Goal: Task Accomplishment & Management: Complete application form

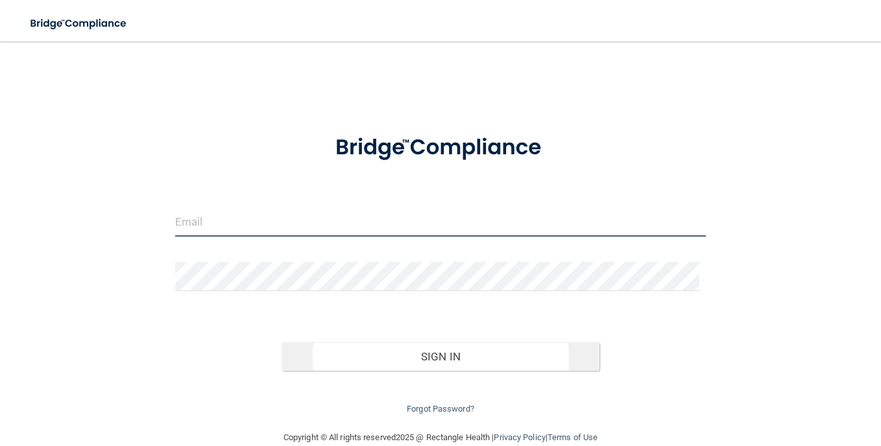
type input "[EMAIL_ADDRESS][DOMAIN_NAME]"
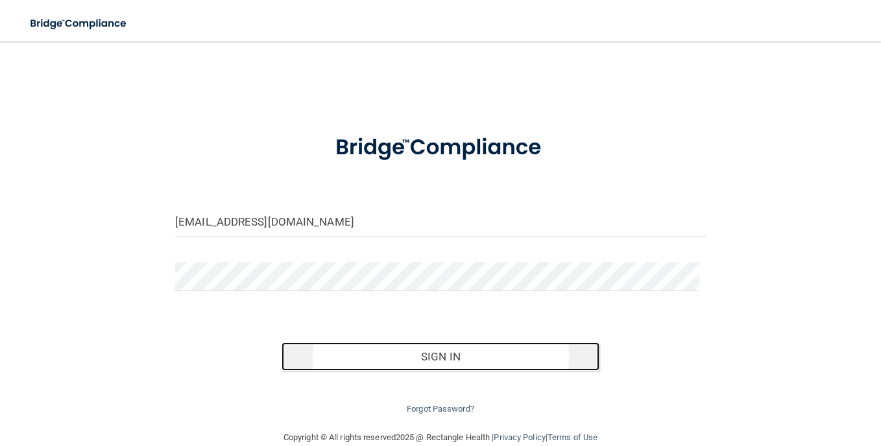
click at [436, 358] on button "Sign In" at bounding box center [440, 356] width 318 height 29
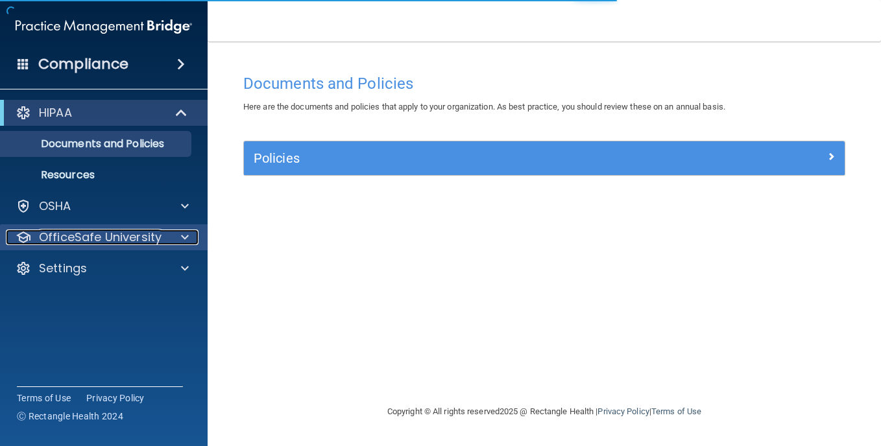
click at [136, 234] on p "OfficeSafe University" at bounding box center [100, 238] width 123 height 16
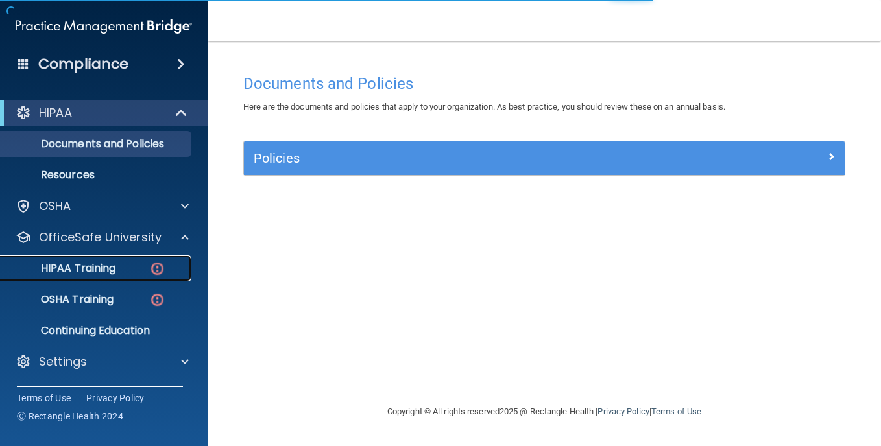
click at [144, 264] on div "HIPAA Training" at bounding box center [96, 268] width 177 height 13
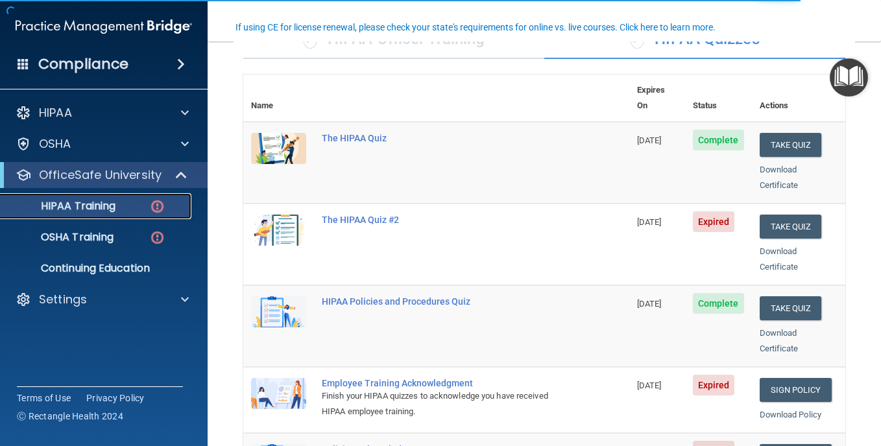
scroll to position [130, 0]
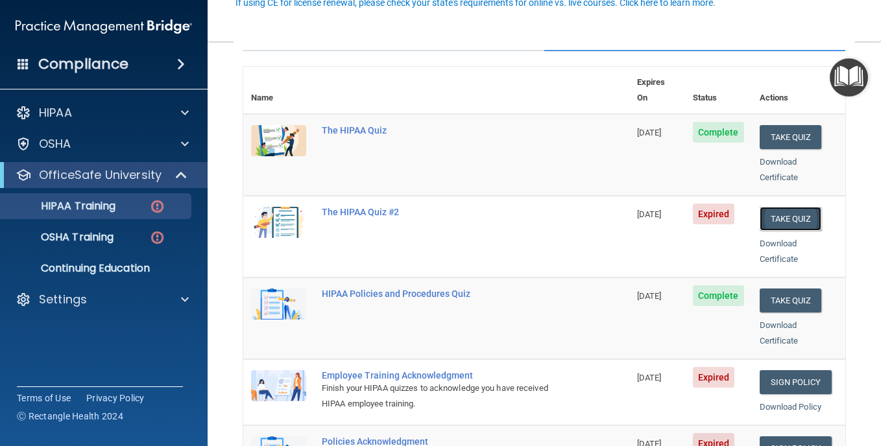
click at [778, 209] on button "Take Quiz" at bounding box center [791, 219] width 62 height 24
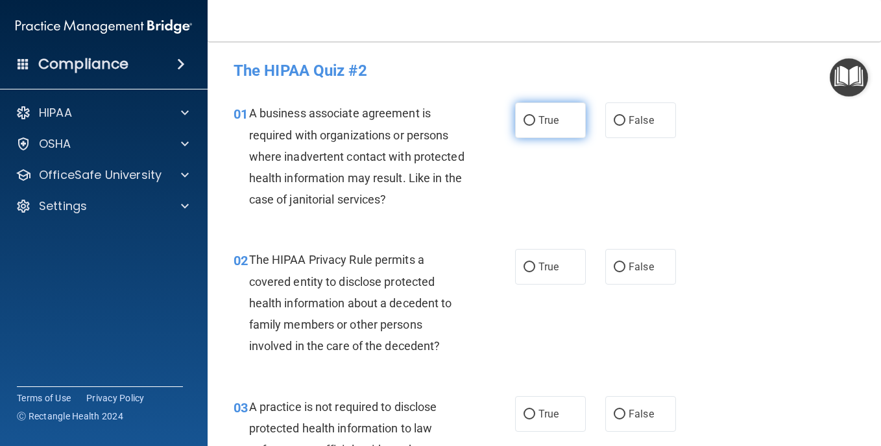
click at [538, 119] on span "True" at bounding box center [548, 120] width 20 height 12
click at [534, 119] on input "True" at bounding box center [529, 121] width 12 height 10
radio input "true"
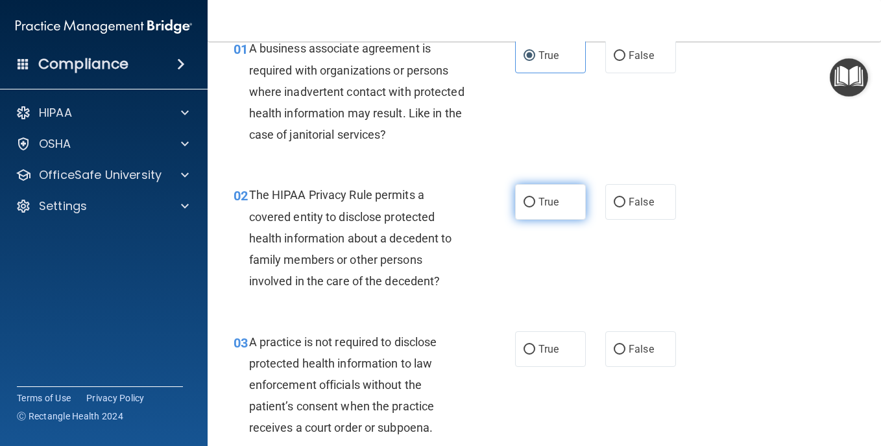
click at [542, 209] on label "True" at bounding box center [550, 202] width 71 height 36
click at [535, 208] on input "True" at bounding box center [529, 203] width 12 height 10
radio input "true"
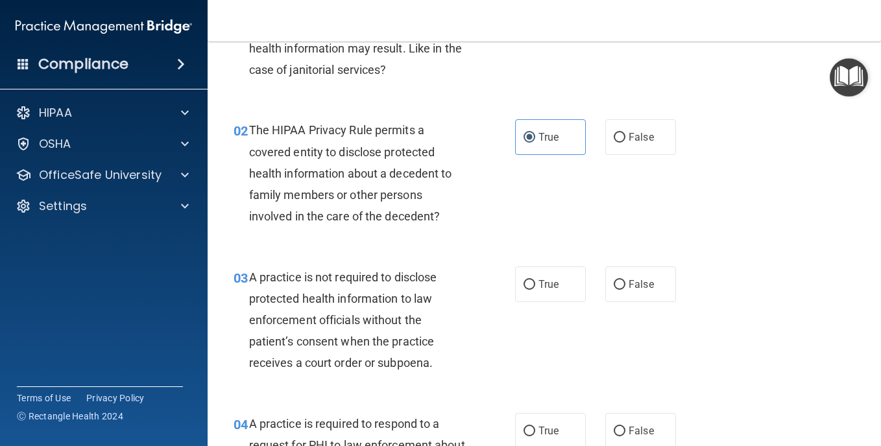
scroll to position [195, 0]
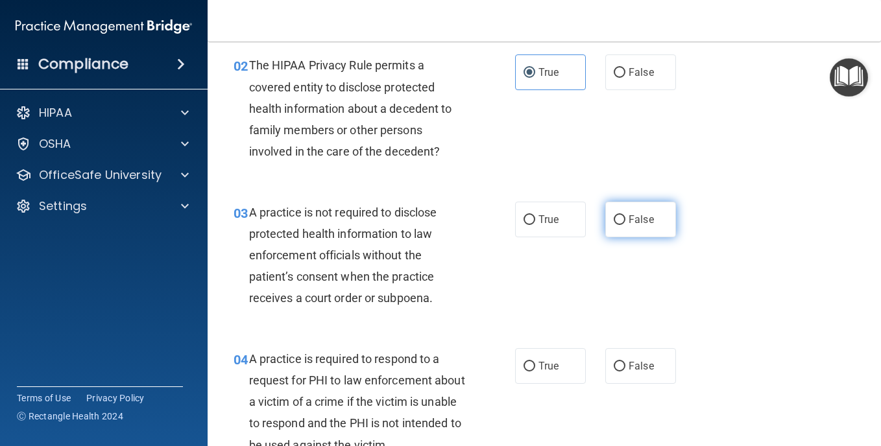
click at [610, 227] on label "False" at bounding box center [640, 220] width 71 height 36
click at [614, 225] on input "False" at bounding box center [620, 220] width 12 height 10
radio input "true"
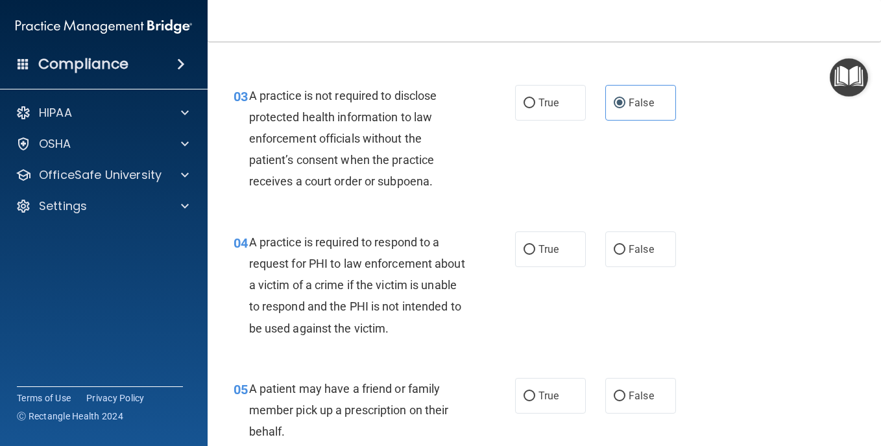
scroll to position [324, 0]
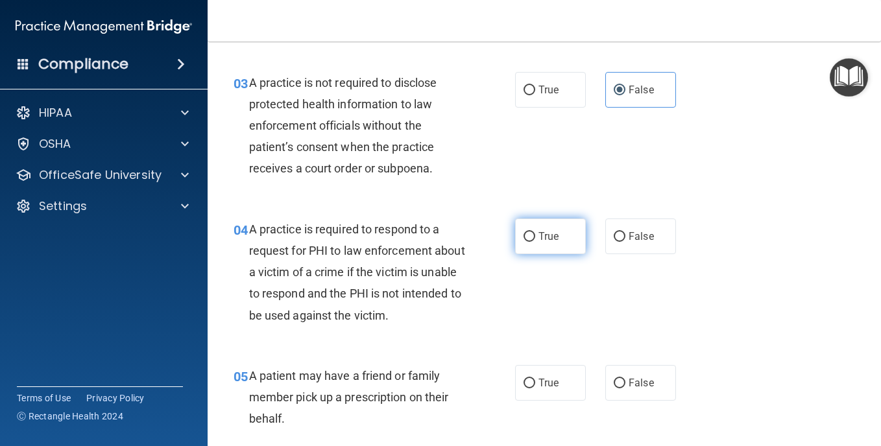
click at [523, 236] on input "True" at bounding box center [529, 237] width 12 height 10
radio input "true"
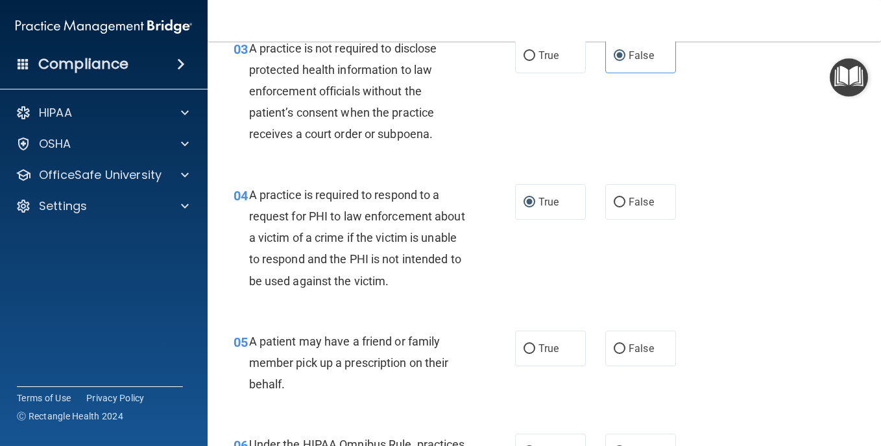
scroll to position [389, 0]
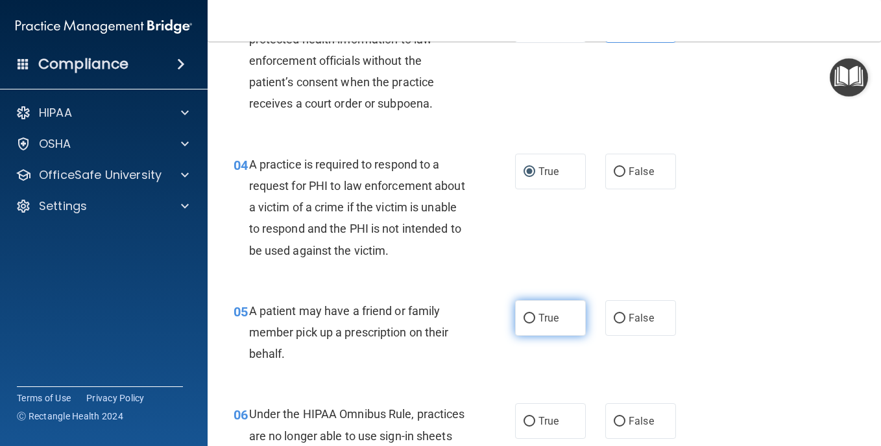
click at [538, 320] on span "True" at bounding box center [548, 318] width 20 height 12
click at [535, 320] on input "True" at bounding box center [529, 319] width 12 height 10
radio input "true"
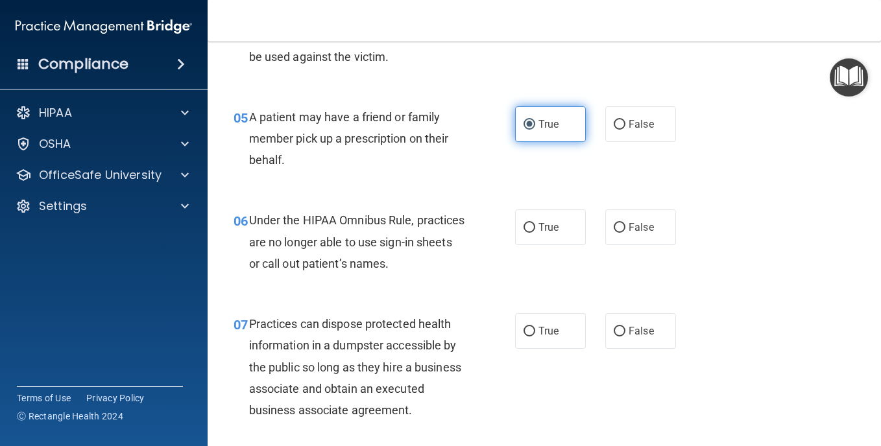
scroll to position [584, 0]
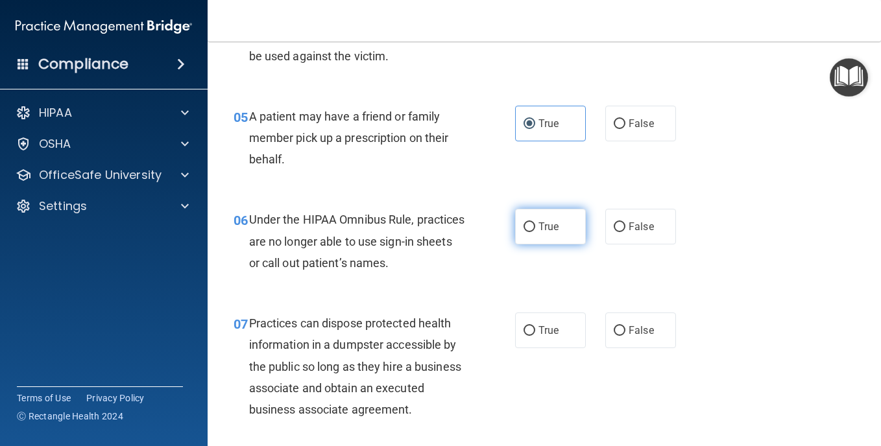
click at [546, 237] on label "True" at bounding box center [550, 227] width 71 height 36
click at [535, 232] on input "True" at bounding box center [529, 227] width 12 height 10
radio input "true"
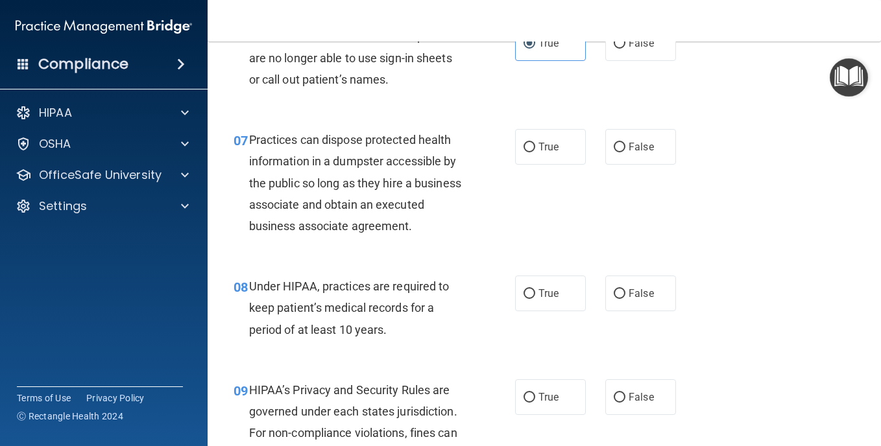
scroll to position [778, 0]
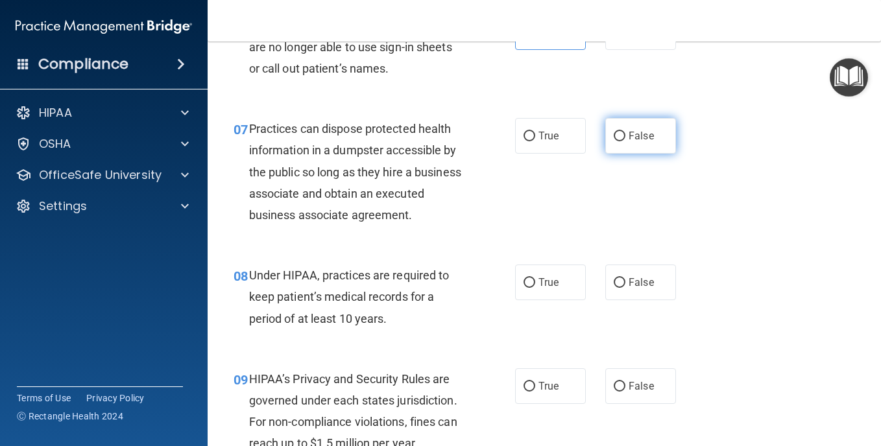
click at [617, 134] on input "False" at bounding box center [620, 137] width 12 height 10
radio input "true"
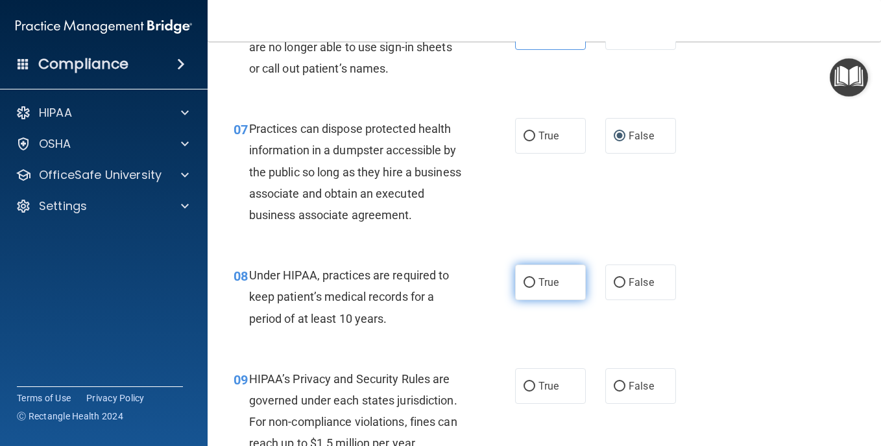
click at [562, 300] on label "True" at bounding box center [550, 283] width 71 height 36
click at [535, 288] on input "True" at bounding box center [529, 283] width 12 height 10
radio input "true"
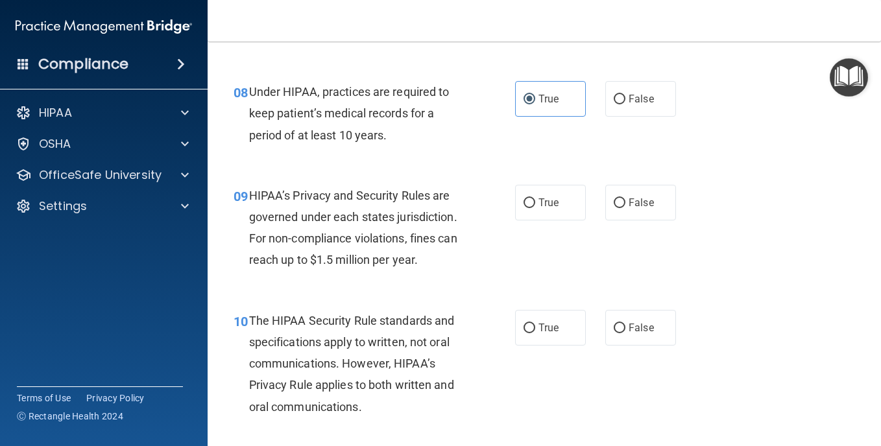
scroll to position [973, 0]
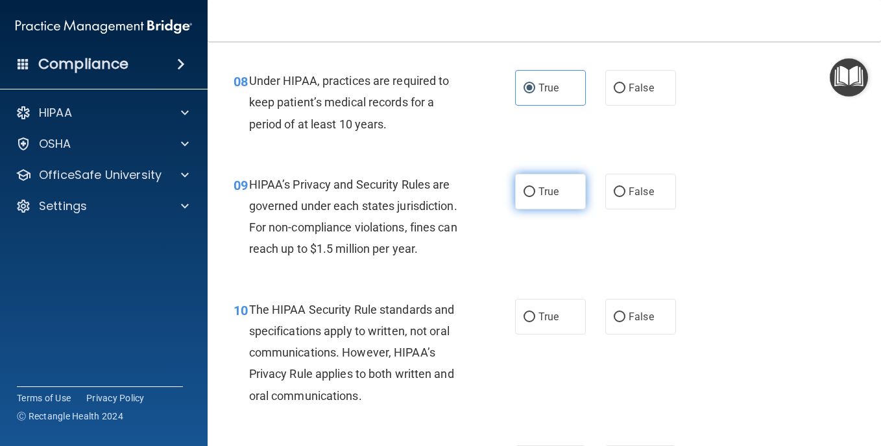
click at [545, 210] on label "True" at bounding box center [550, 192] width 71 height 36
click at [535, 197] on input "True" at bounding box center [529, 192] width 12 height 10
radio input "true"
click at [558, 335] on label "True" at bounding box center [550, 317] width 71 height 36
click at [535, 322] on input "True" at bounding box center [529, 318] width 12 height 10
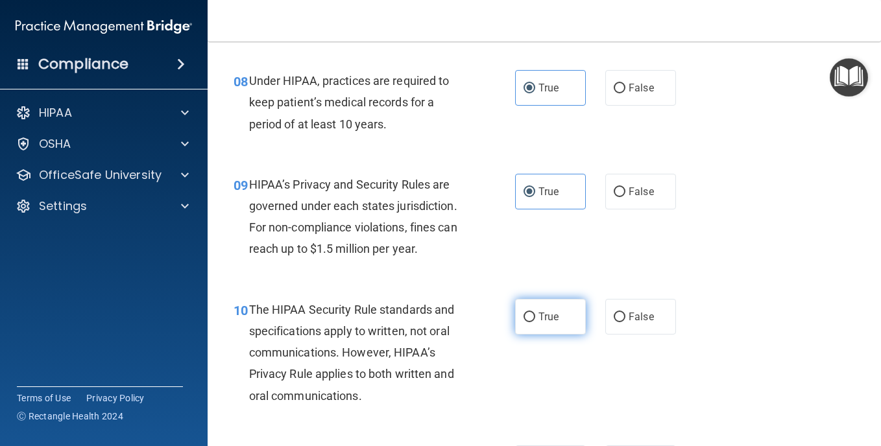
radio input "true"
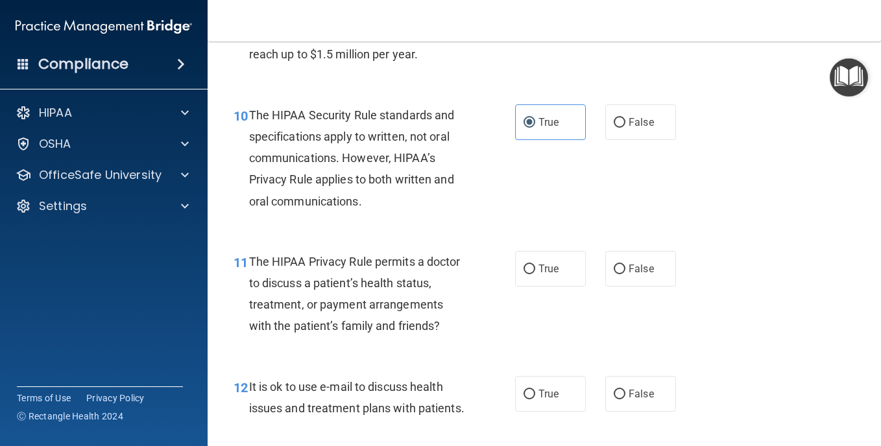
scroll to position [1232, 0]
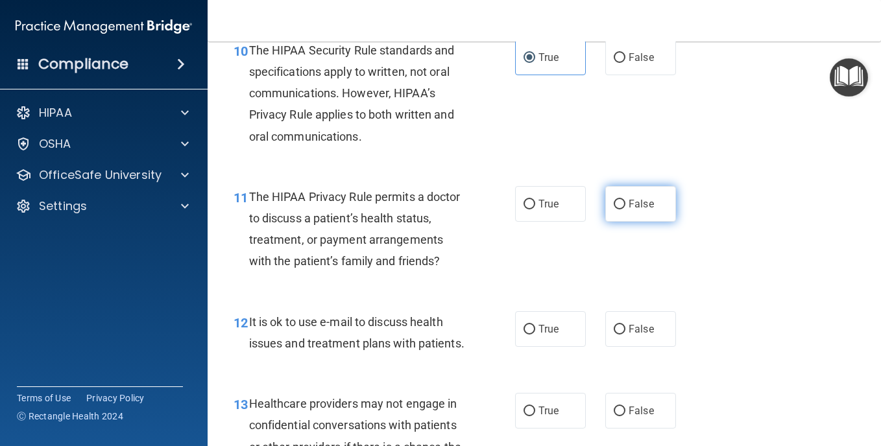
click at [643, 222] on label "False" at bounding box center [640, 204] width 71 height 36
click at [625, 210] on input "False" at bounding box center [620, 205] width 12 height 10
radio input "true"
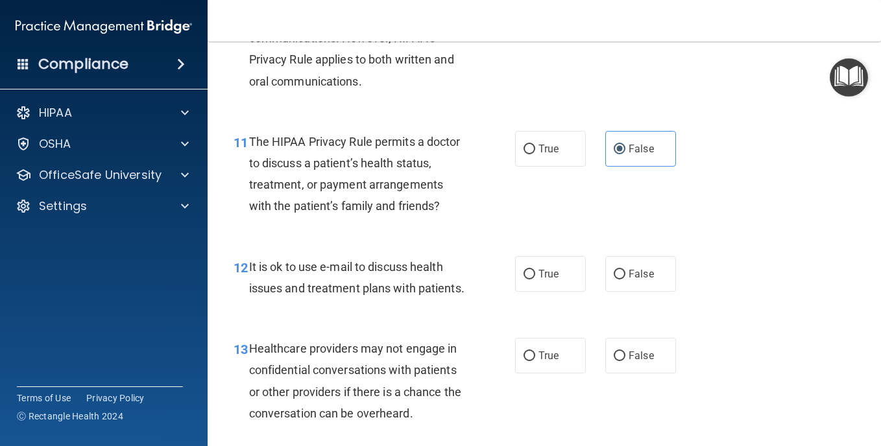
scroll to position [1427, 0]
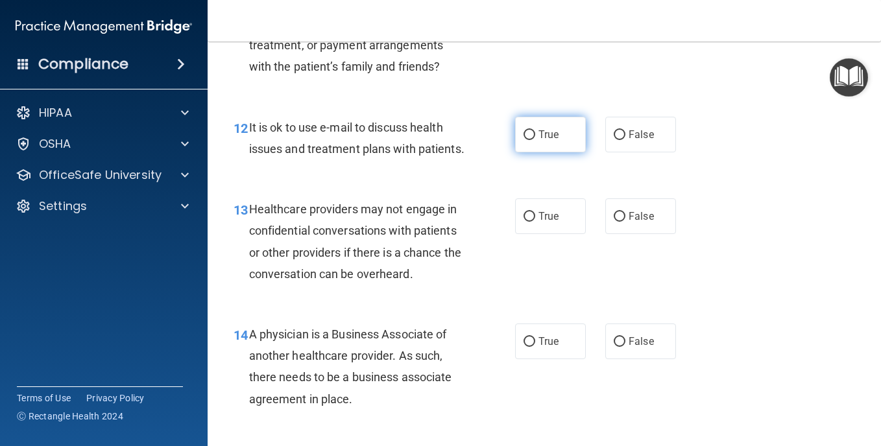
click at [564, 152] on label "True" at bounding box center [550, 135] width 71 height 36
click at [535, 140] on input "True" at bounding box center [529, 135] width 12 height 10
radio input "true"
click at [564, 152] on label "True" at bounding box center [550, 135] width 71 height 36
click at [535, 140] on input "True" at bounding box center [529, 135] width 12 height 10
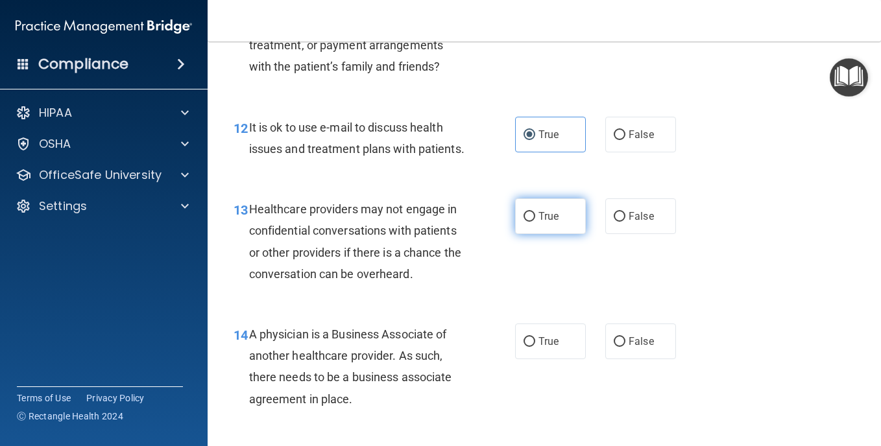
click at [544, 222] on span "True" at bounding box center [548, 216] width 20 height 12
click at [535, 222] on input "True" at bounding box center [529, 217] width 12 height 10
radio input "true"
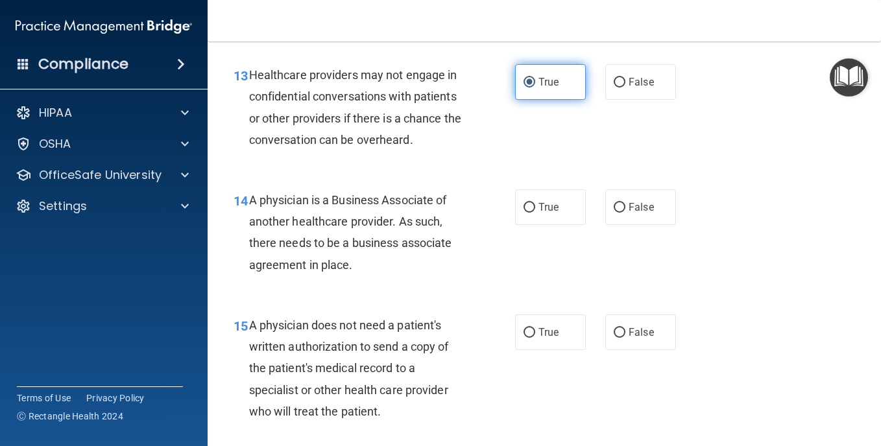
scroll to position [1622, 0]
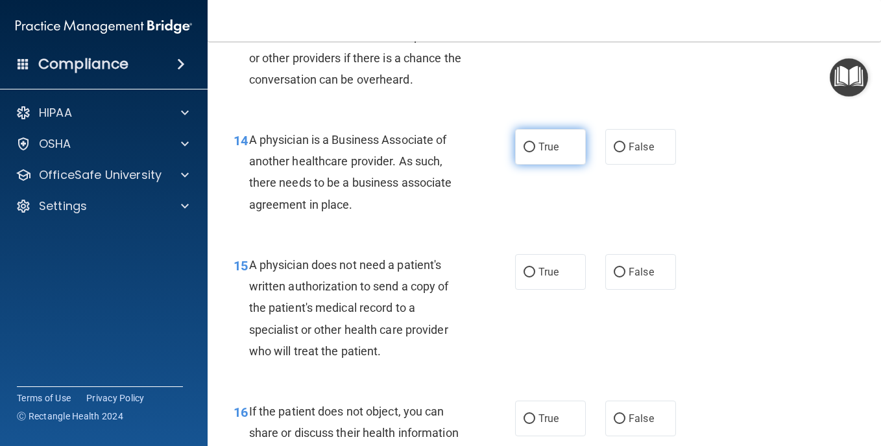
click at [546, 153] on span "True" at bounding box center [548, 147] width 20 height 12
click at [535, 152] on input "True" at bounding box center [529, 148] width 12 height 10
radio input "true"
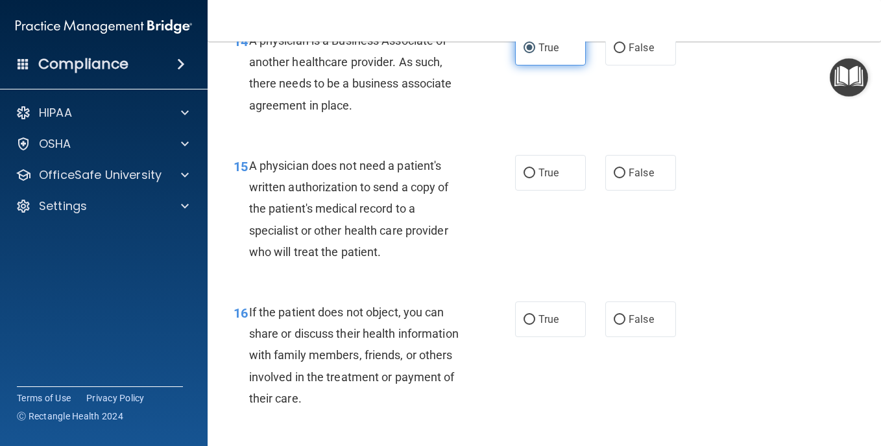
scroll to position [1751, 0]
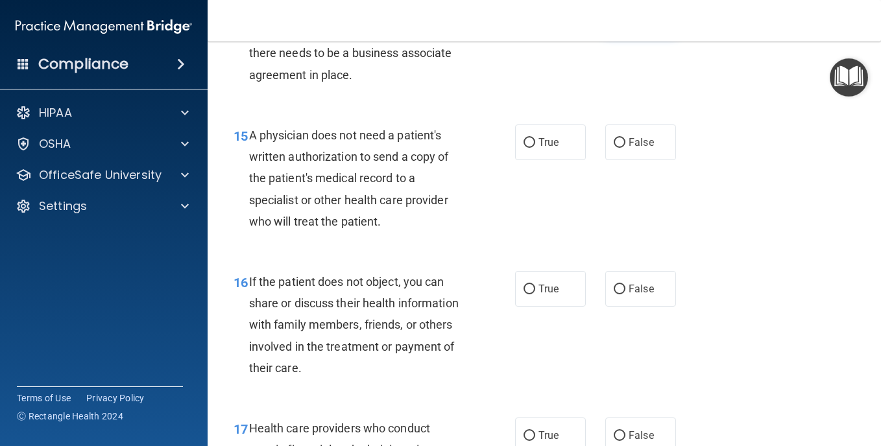
click at [638, 23] on span "False" at bounding box center [641, 17] width 25 height 12
click at [625, 23] on input "False" at bounding box center [620, 18] width 12 height 10
radio input "true"
radio input "false"
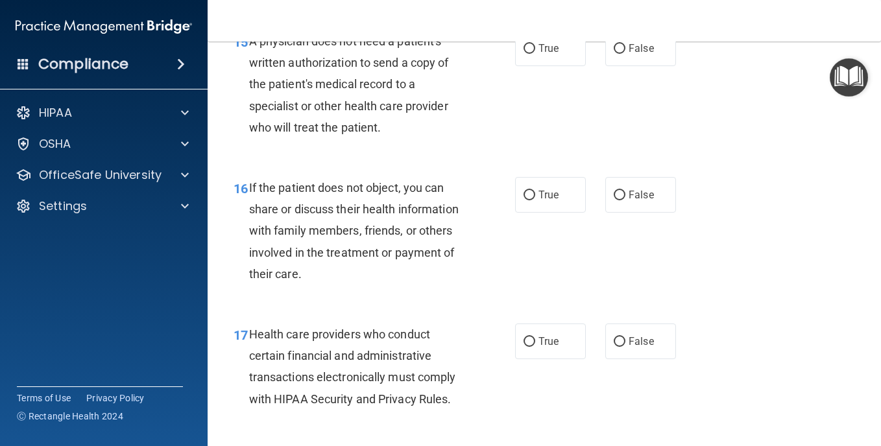
scroll to position [1881, 0]
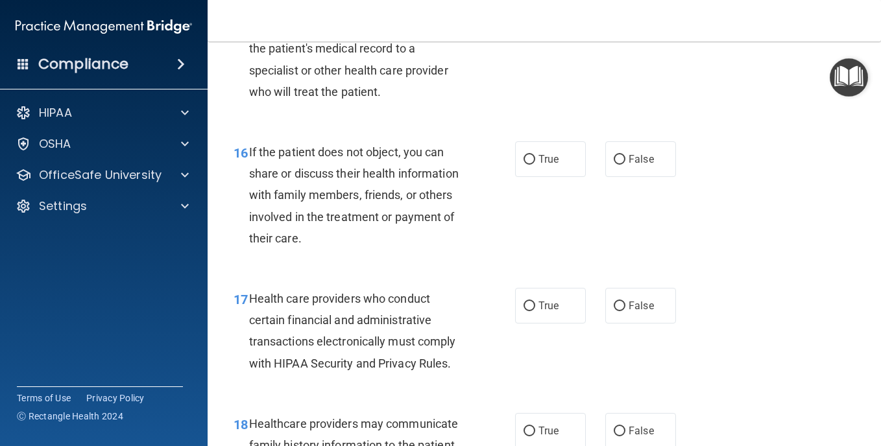
click at [660, 30] on label "False" at bounding box center [640, 13] width 71 height 36
click at [625, 18] on input "False" at bounding box center [620, 13] width 12 height 10
radio input "true"
click at [629, 177] on label "False" at bounding box center [640, 159] width 71 height 36
click at [625, 165] on input "False" at bounding box center [620, 160] width 12 height 10
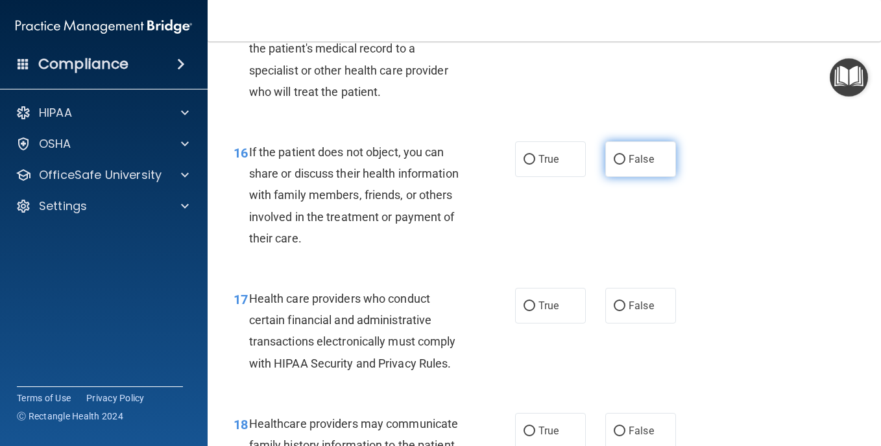
radio input "true"
click at [629, 177] on label "False" at bounding box center [640, 159] width 71 height 36
click at [625, 165] on input "False" at bounding box center [620, 160] width 12 height 10
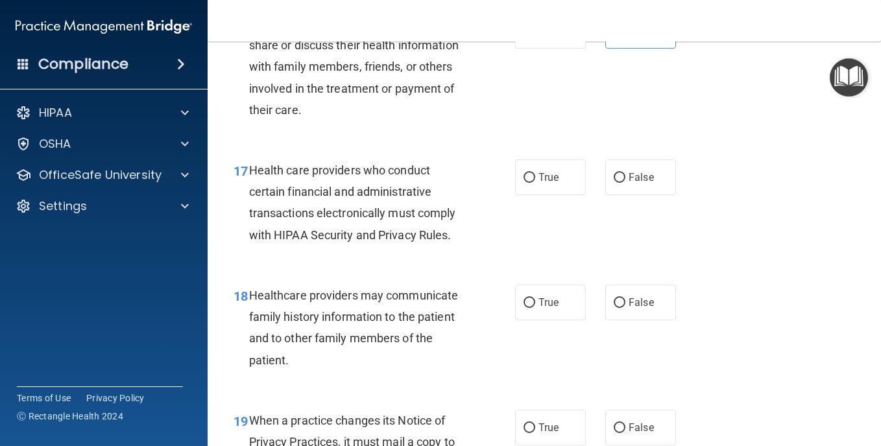
scroll to position [2011, 0]
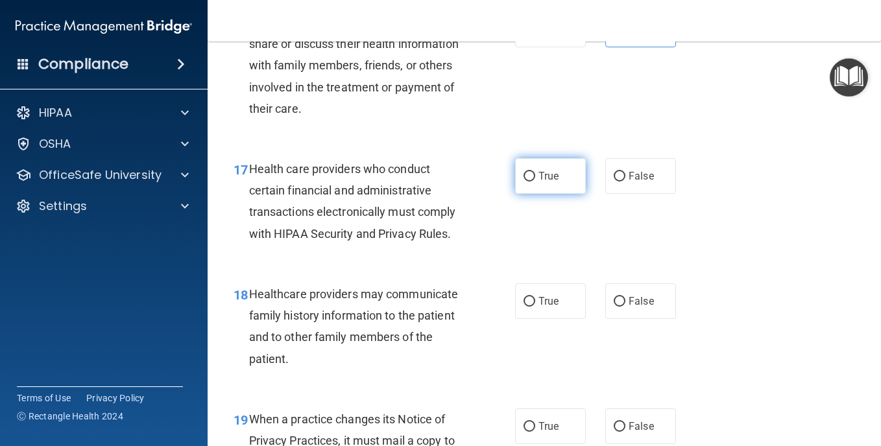
click at [539, 194] on label "True" at bounding box center [550, 176] width 71 height 36
click at [535, 182] on input "True" at bounding box center [529, 177] width 12 height 10
radio input "true"
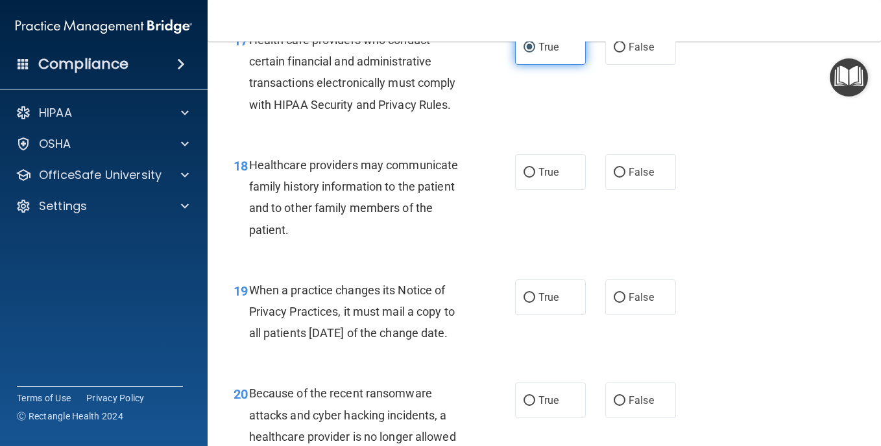
scroll to position [2140, 0]
click at [655, 189] on label "False" at bounding box center [640, 172] width 71 height 36
click at [625, 177] on input "False" at bounding box center [620, 172] width 12 height 10
radio input "true"
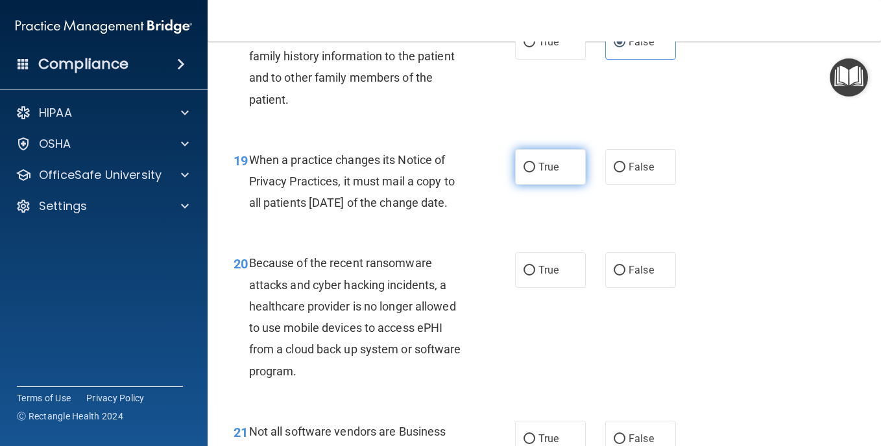
click at [571, 185] on label "True" at bounding box center [550, 167] width 71 height 36
click at [535, 173] on input "True" at bounding box center [529, 168] width 12 height 10
radio input "true"
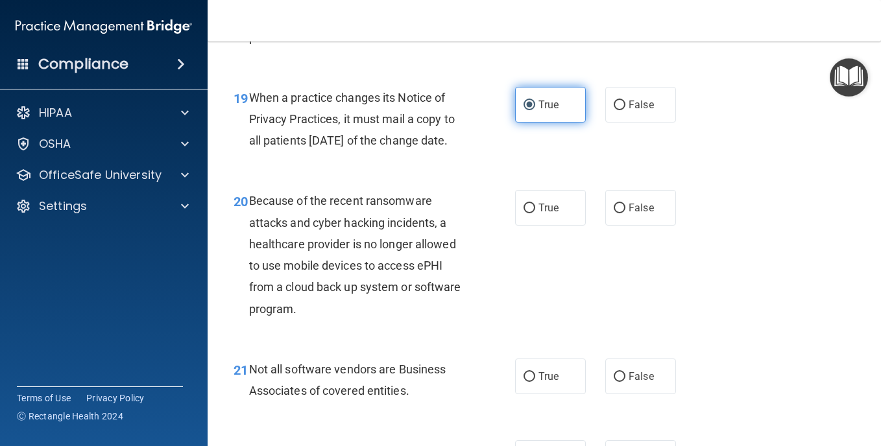
scroll to position [2465, 0]
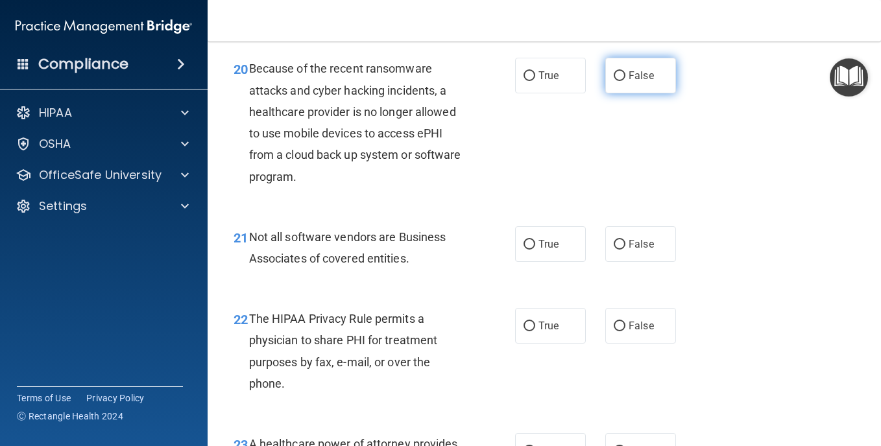
click at [641, 82] on span "False" at bounding box center [641, 75] width 25 height 12
click at [625, 81] on input "False" at bounding box center [620, 76] width 12 height 10
radio input "true"
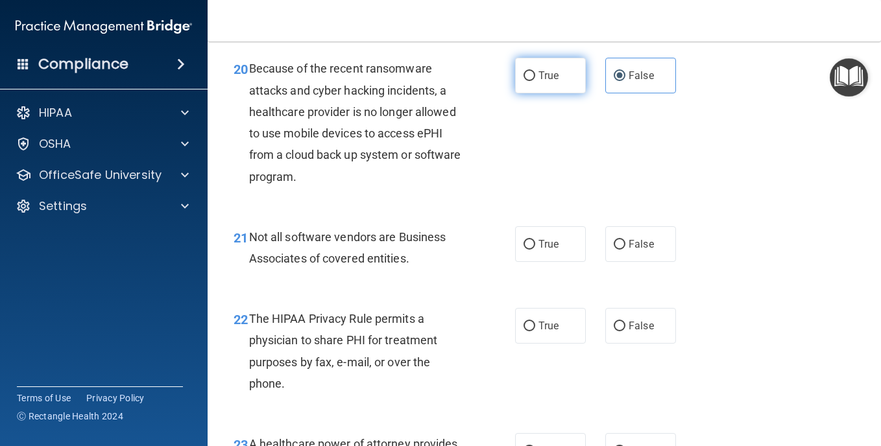
drag, startPoint x: 533, startPoint y: 147, endPoint x: 538, endPoint y: 173, distance: 27.1
click at [534, 93] on label "True" at bounding box center [550, 76] width 71 height 36
click at [534, 81] on input "True" at bounding box center [529, 76] width 12 height 10
radio input "true"
radio input "false"
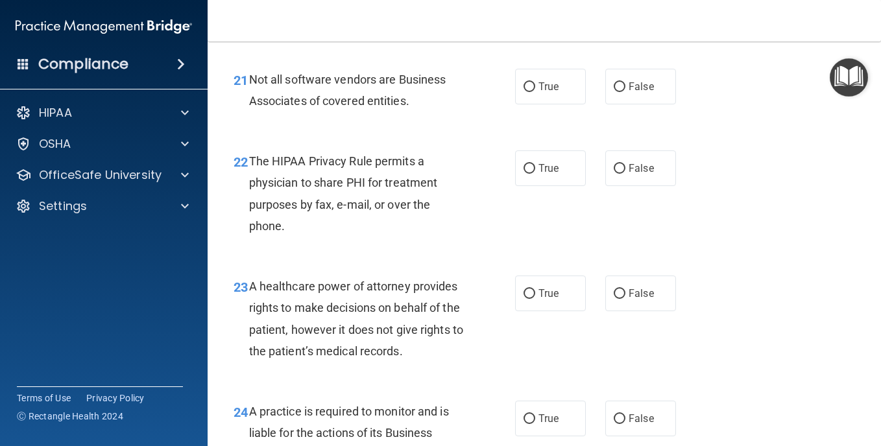
scroll to position [2659, 0]
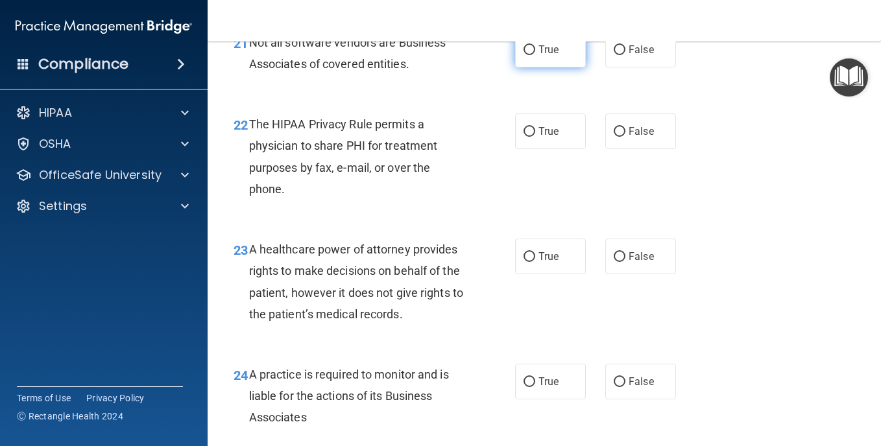
click at [543, 67] on label "True" at bounding box center [550, 50] width 71 height 36
click at [535, 55] on input "True" at bounding box center [529, 50] width 12 height 10
radio input "true"
click at [552, 149] on label "True" at bounding box center [550, 132] width 71 height 36
click at [535, 137] on input "True" at bounding box center [529, 132] width 12 height 10
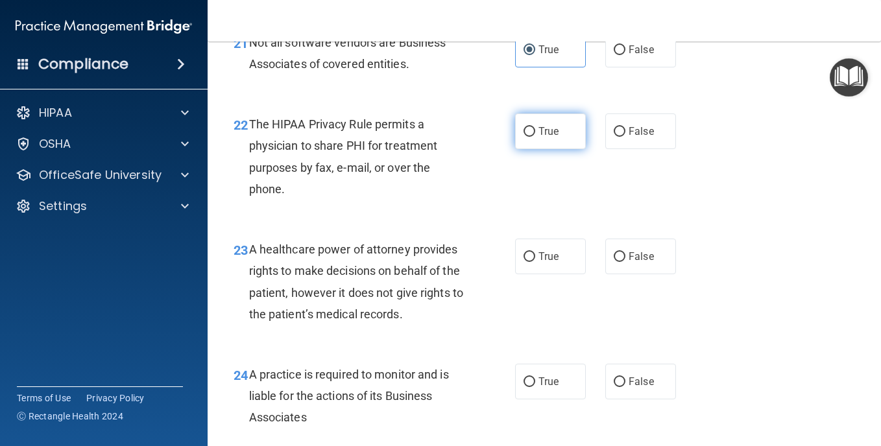
radio input "true"
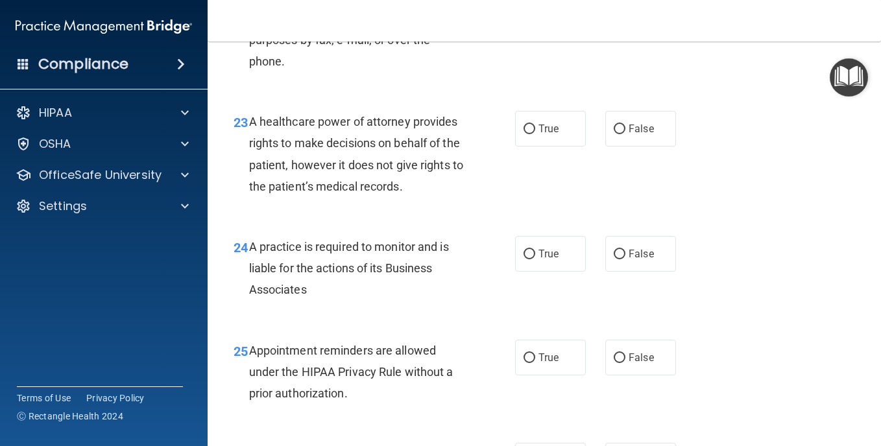
scroll to position [2789, 0]
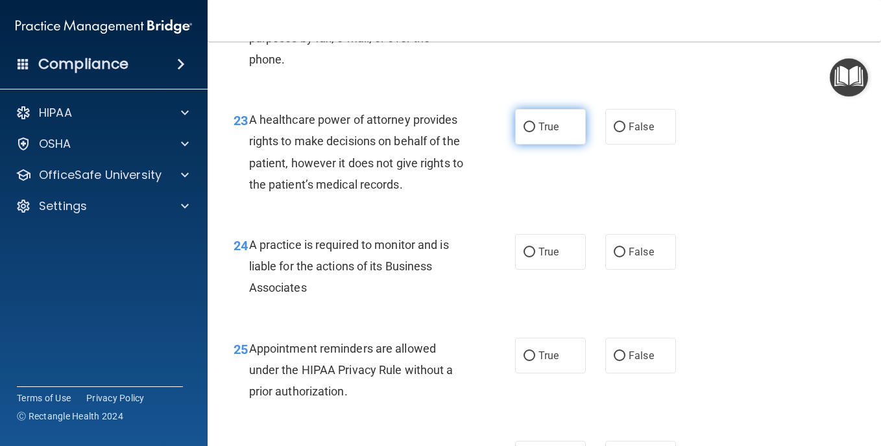
click at [573, 145] on label "True" at bounding box center [550, 127] width 71 height 36
click at [535, 132] on input "True" at bounding box center [529, 128] width 12 height 10
radio input "true"
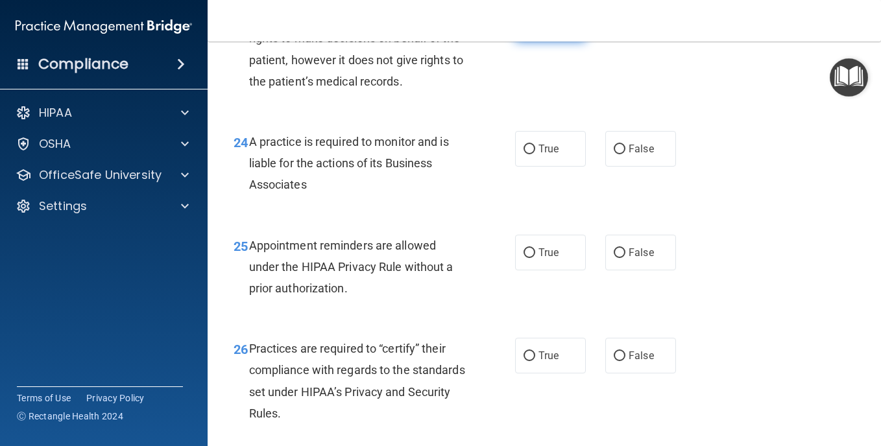
scroll to position [2919, 0]
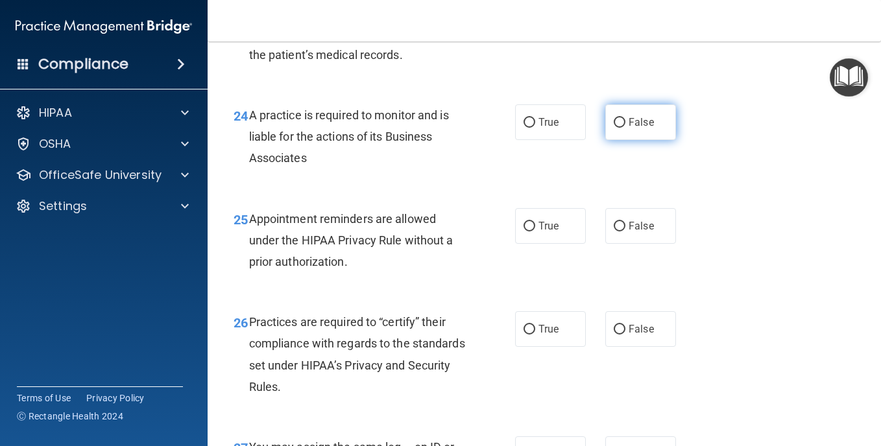
click at [640, 128] on span "False" at bounding box center [641, 122] width 25 height 12
click at [625, 128] on input "False" at bounding box center [620, 123] width 12 height 10
radio input "true"
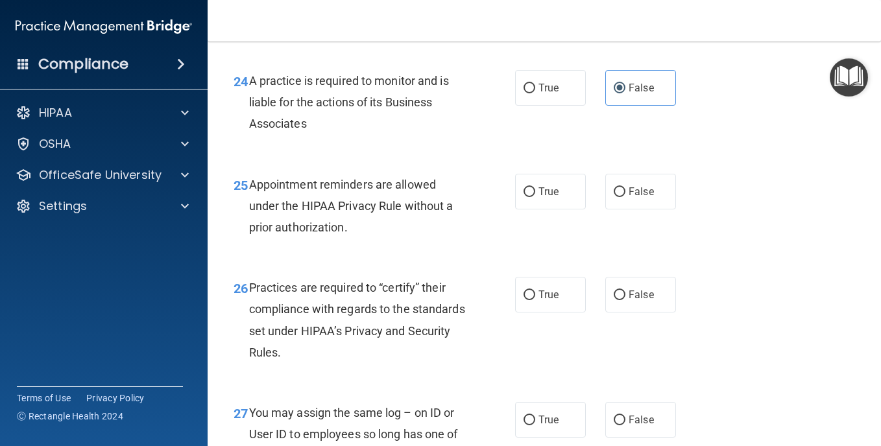
scroll to position [2984, 0]
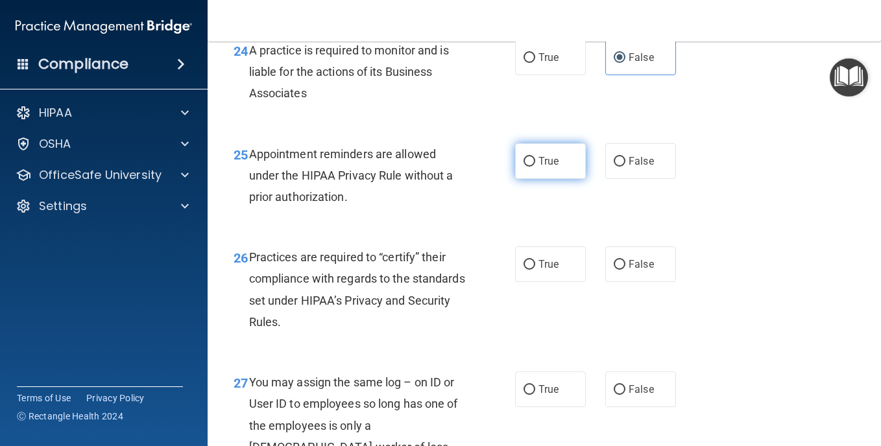
click at [553, 179] on label "True" at bounding box center [550, 161] width 71 height 36
click at [535, 167] on input "True" at bounding box center [529, 162] width 12 height 10
radio input "true"
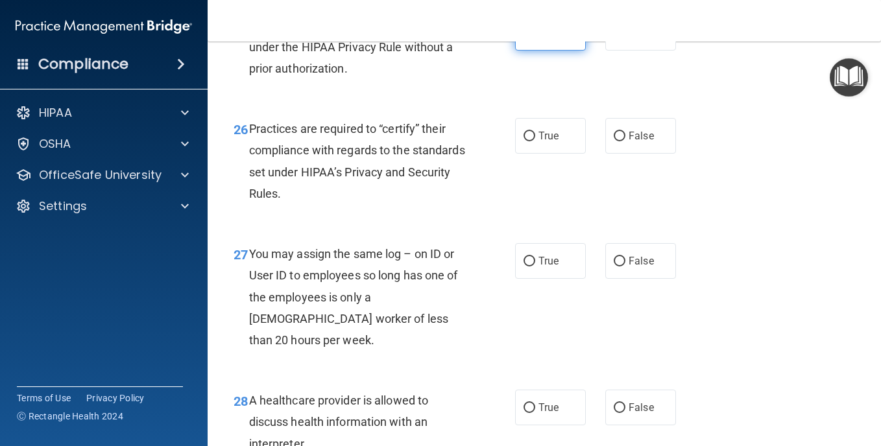
scroll to position [3113, 0]
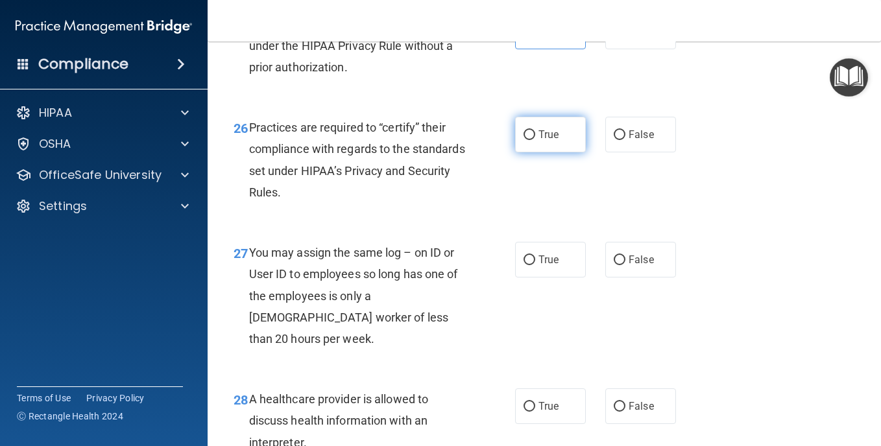
click at [557, 152] on label "True" at bounding box center [550, 135] width 71 height 36
click at [535, 140] on input "True" at bounding box center [529, 135] width 12 height 10
radio input "true"
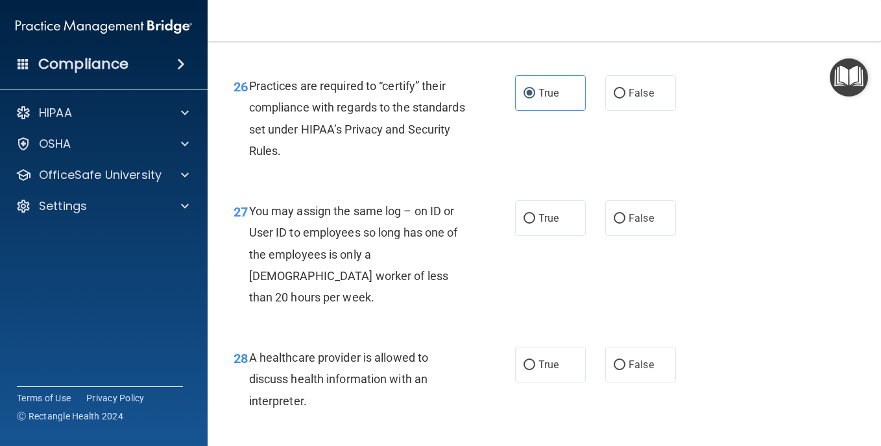
scroll to position [3308, 0]
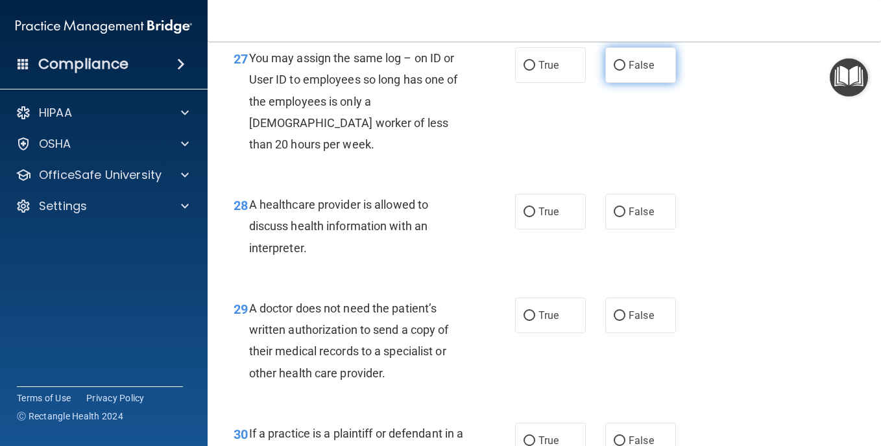
click at [643, 83] on label "False" at bounding box center [640, 65] width 71 height 36
click at [625, 71] on input "False" at bounding box center [620, 66] width 12 height 10
radio input "true"
click at [562, 230] on label "True" at bounding box center [550, 212] width 71 height 36
click at [535, 217] on input "True" at bounding box center [529, 213] width 12 height 10
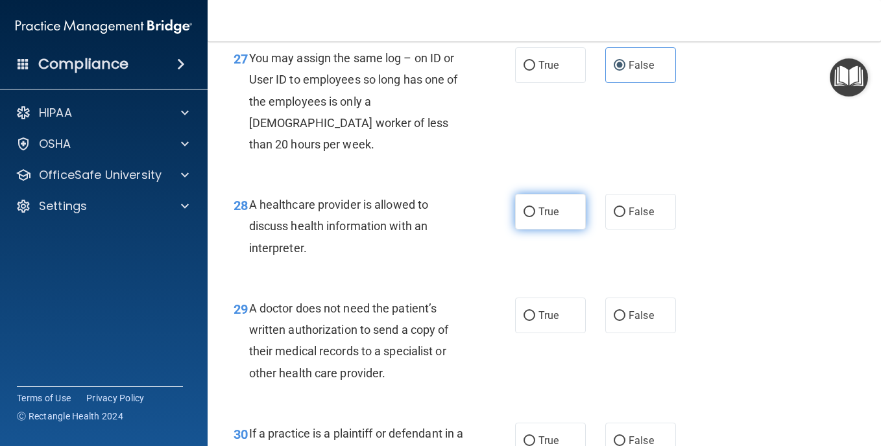
radio input "true"
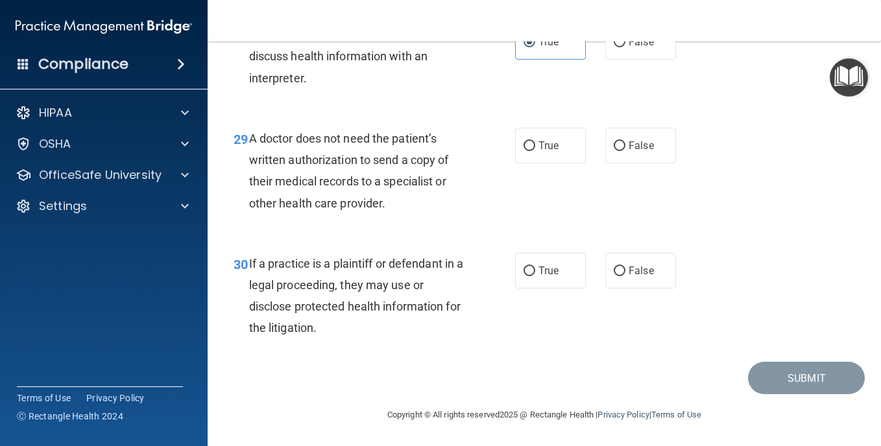
scroll to position [3503, 0]
click at [639, 152] on span "False" at bounding box center [641, 145] width 25 height 12
click at [625, 151] on input "False" at bounding box center [620, 146] width 12 height 10
radio input "true"
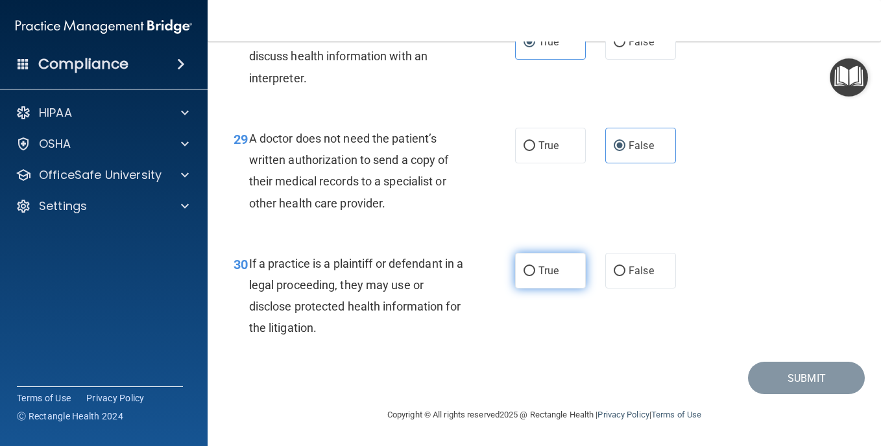
click at [562, 280] on label "True" at bounding box center [550, 271] width 71 height 36
click at [535, 276] on input "True" at bounding box center [529, 272] width 12 height 10
radio input "true"
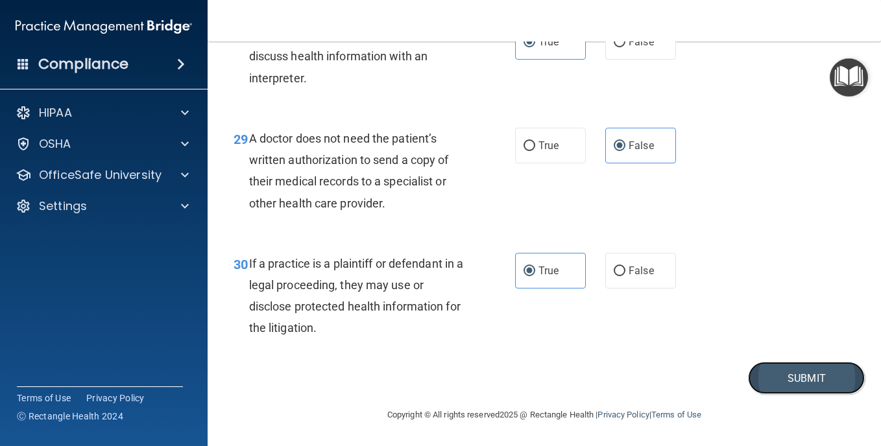
click at [771, 387] on button "Submit" at bounding box center [806, 378] width 117 height 33
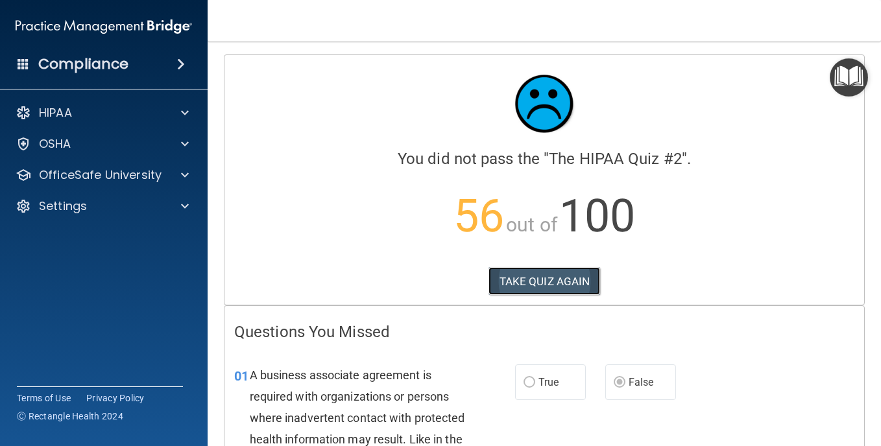
click at [557, 282] on button "TAKE QUIZ AGAIN" at bounding box center [544, 281] width 112 height 29
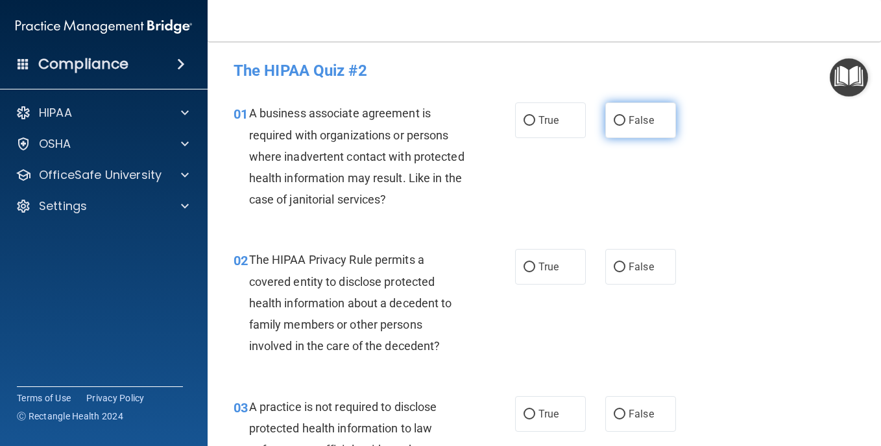
click at [612, 130] on label "False" at bounding box center [640, 120] width 71 height 36
click at [614, 126] on input "False" at bounding box center [620, 121] width 12 height 10
radio input "true"
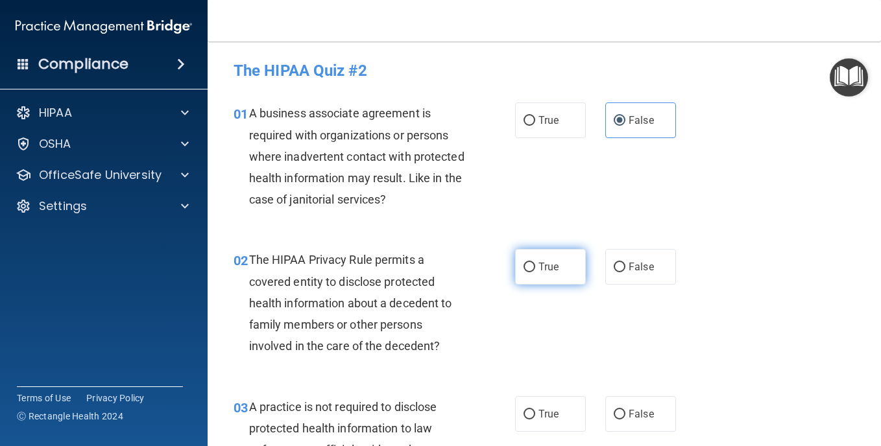
click at [534, 274] on label "True" at bounding box center [550, 267] width 71 height 36
click at [534, 272] on input "True" at bounding box center [529, 268] width 12 height 10
radio input "true"
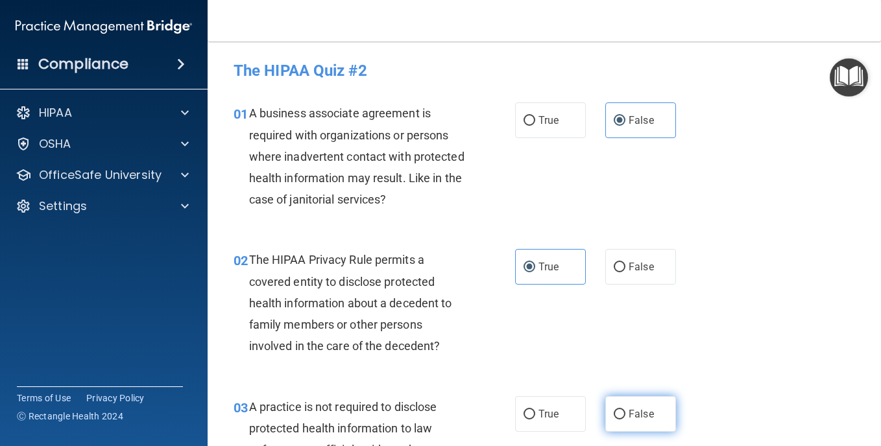
click at [629, 411] on span "False" at bounding box center [641, 414] width 25 height 12
click at [625, 411] on input "False" at bounding box center [620, 415] width 12 height 10
radio input "true"
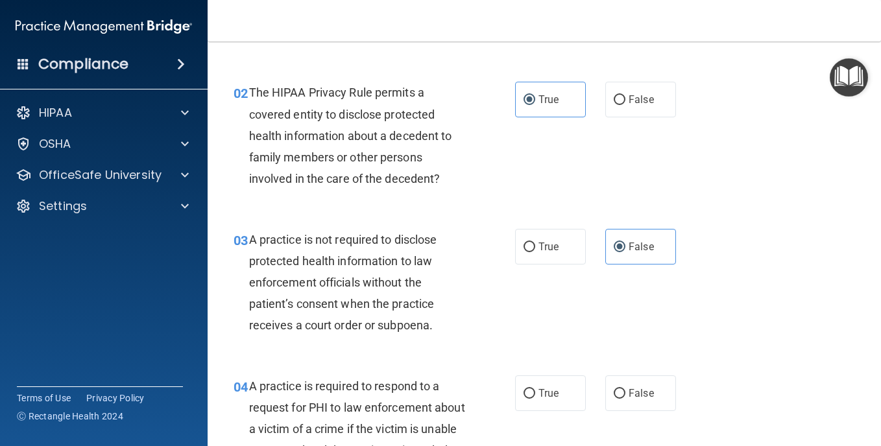
scroll to position [195, 0]
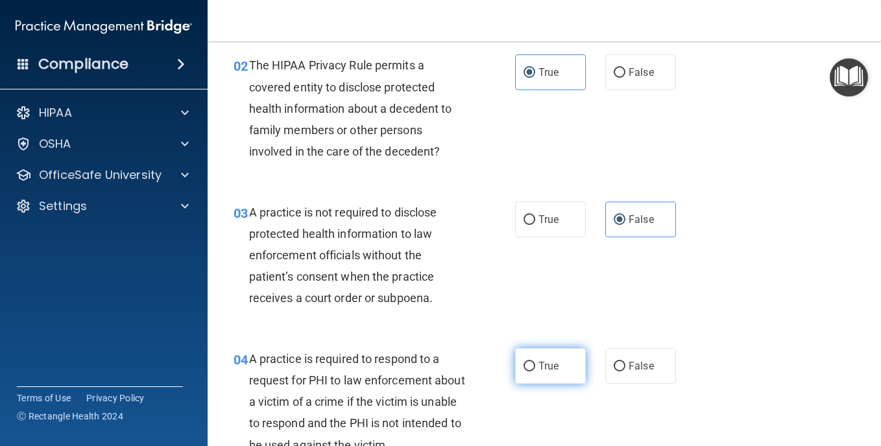
click at [548, 367] on span "True" at bounding box center [548, 366] width 20 height 12
click at [535, 367] on input "True" at bounding box center [529, 367] width 12 height 10
radio input "true"
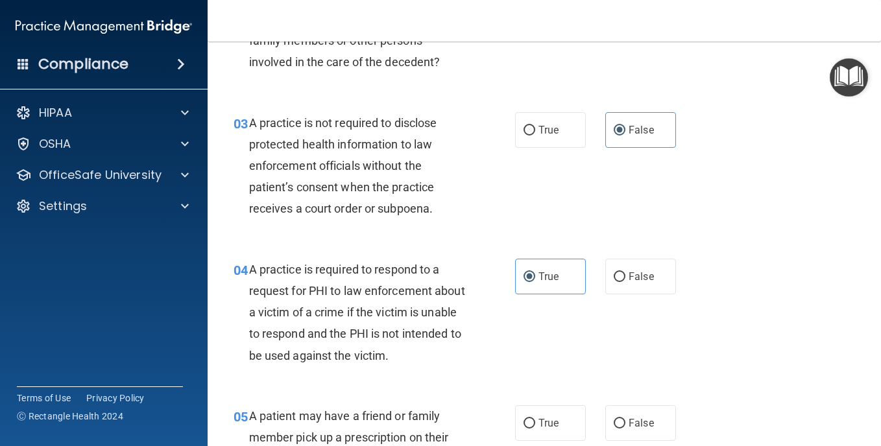
scroll to position [324, 0]
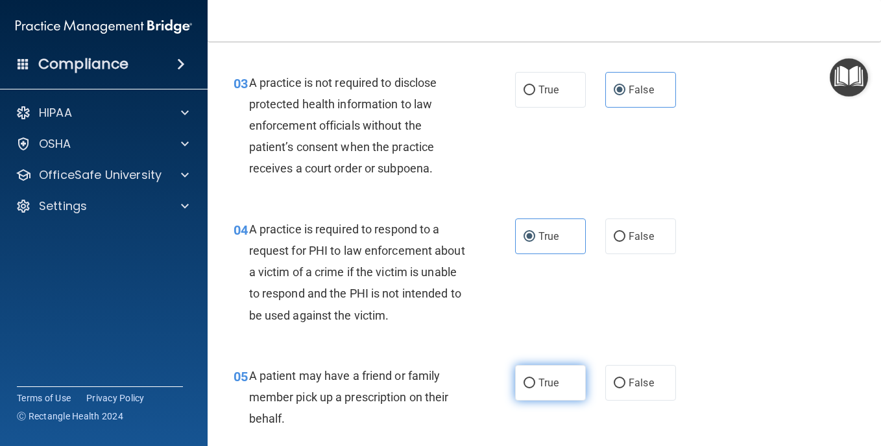
click at [562, 394] on label "True" at bounding box center [550, 383] width 71 height 36
click at [535, 389] on input "True" at bounding box center [529, 384] width 12 height 10
radio input "true"
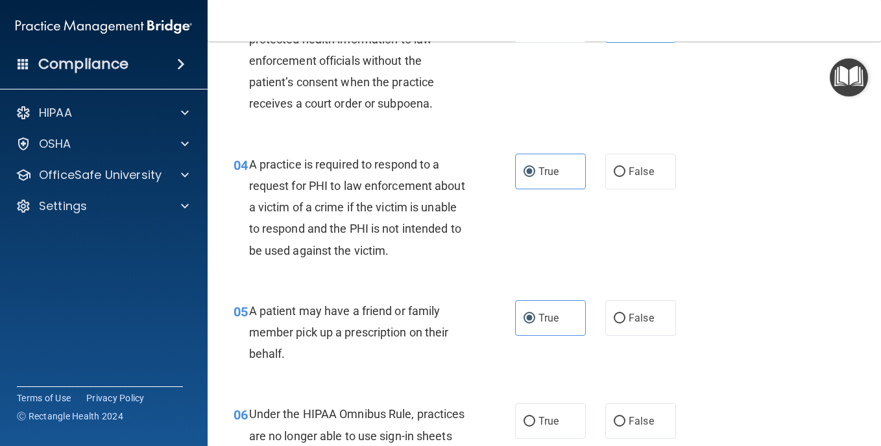
scroll to position [454, 0]
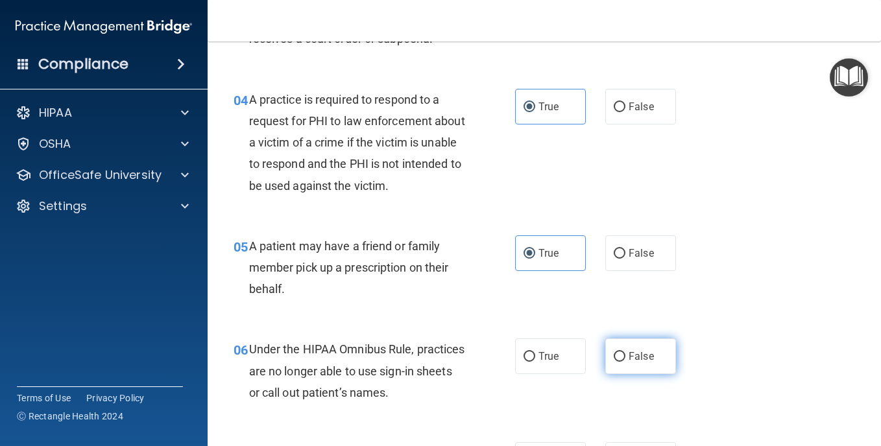
click at [638, 354] on span "False" at bounding box center [641, 356] width 25 height 12
click at [625, 354] on input "False" at bounding box center [620, 357] width 12 height 10
radio input "true"
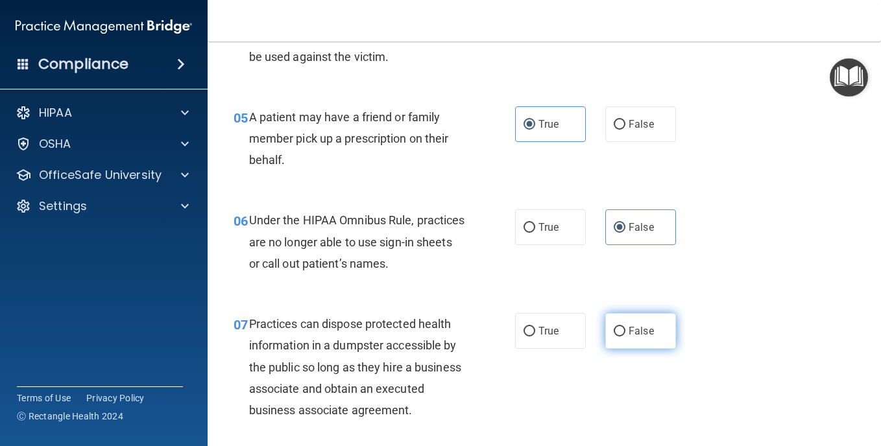
scroll to position [584, 0]
click at [634, 331] on span "False" at bounding box center [641, 330] width 25 height 12
click at [625, 331] on input "False" at bounding box center [620, 331] width 12 height 10
radio input "true"
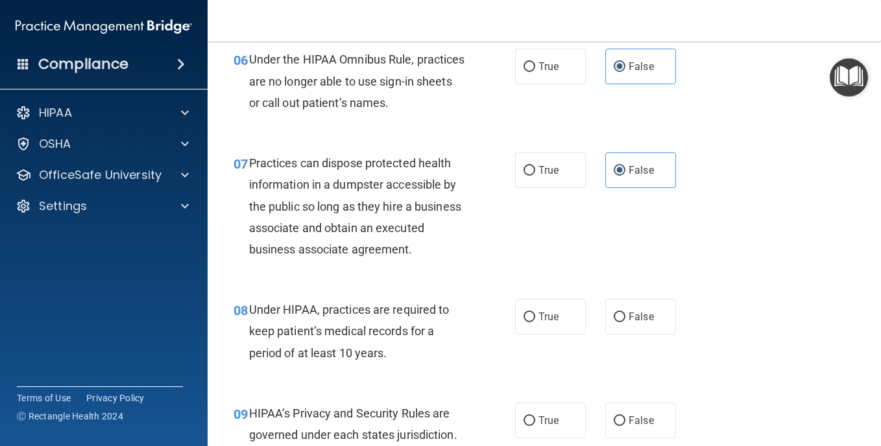
scroll to position [778, 0]
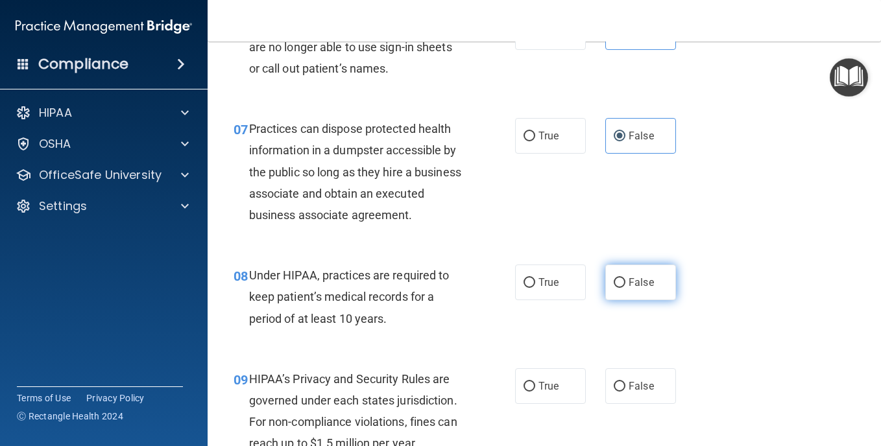
click at [648, 300] on label "False" at bounding box center [640, 283] width 71 height 36
click at [625, 288] on input "False" at bounding box center [620, 283] width 12 height 10
radio input "true"
click at [629, 392] on span "False" at bounding box center [641, 386] width 25 height 12
click at [625, 392] on input "False" at bounding box center [620, 387] width 12 height 10
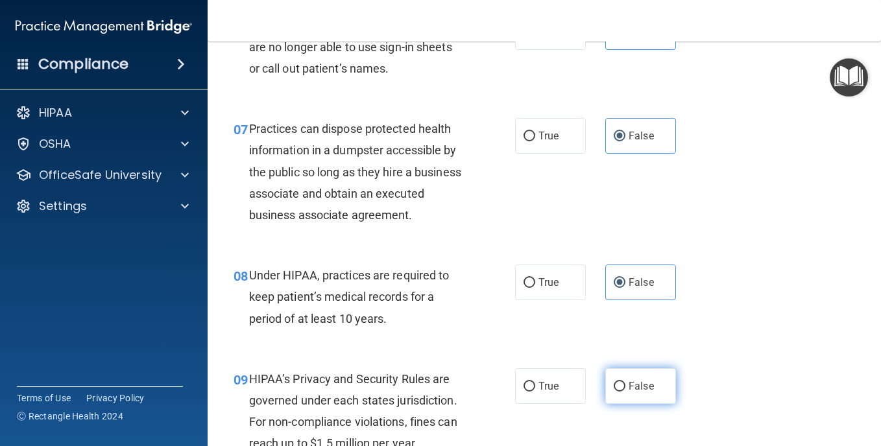
radio input "true"
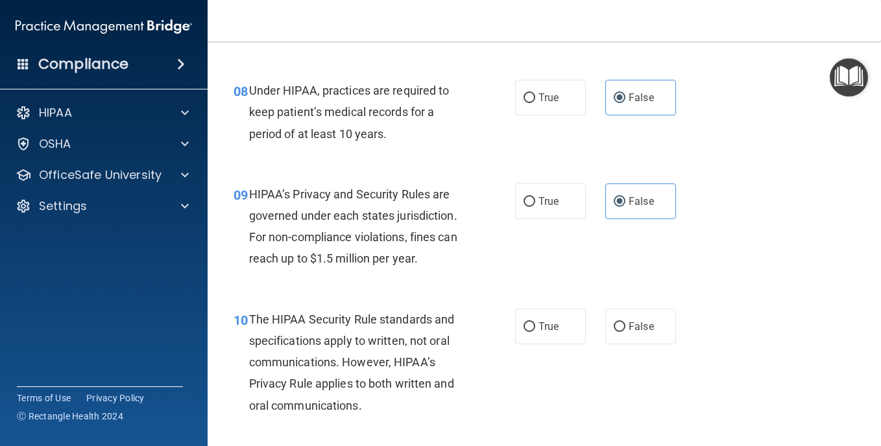
scroll to position [973, 0]
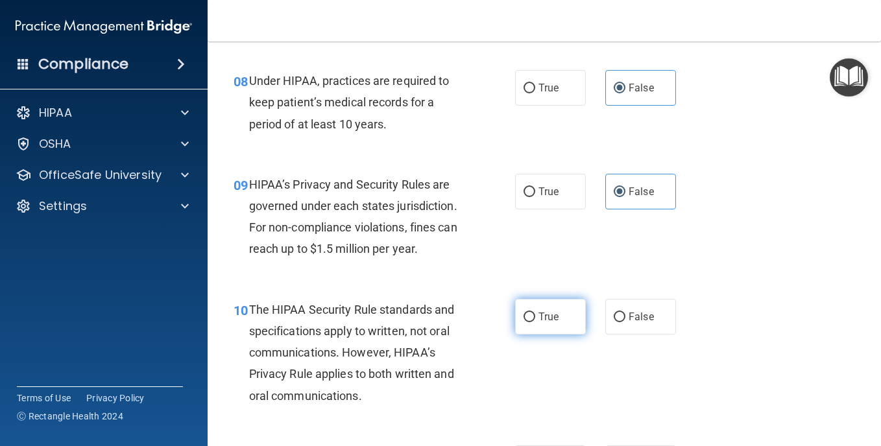
click at [560, 335] on label "True" at bounding box center [550, 317] width 71 height 36
click at [535, 322] on input "True" at bounding box center [529, 318] width 12 height 10
radio input "true"
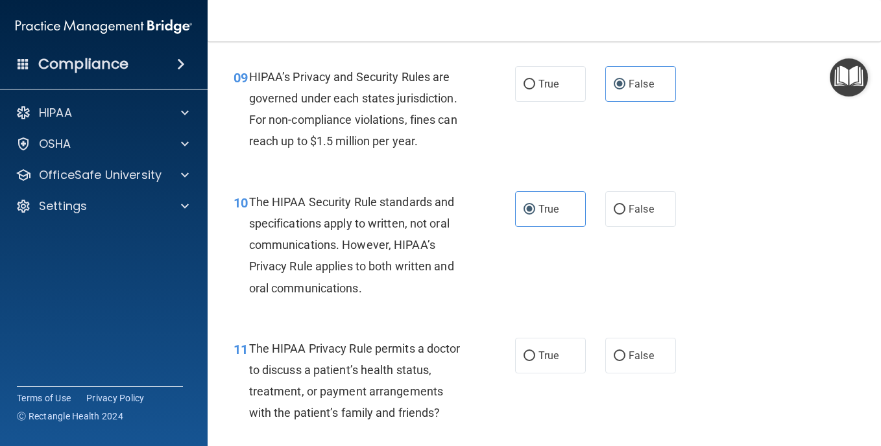
scroll to position [1103, 0]
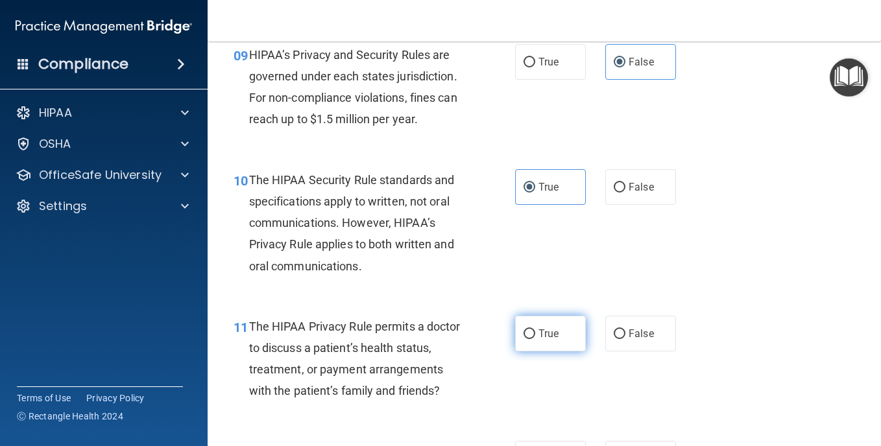
click at [568, 352] on label "True" at bounding box center [550, 334] width 71 height 36
click at [535, 339] on input "True" at bounding box center [529, 334] width 12 height 10
radio input "true"
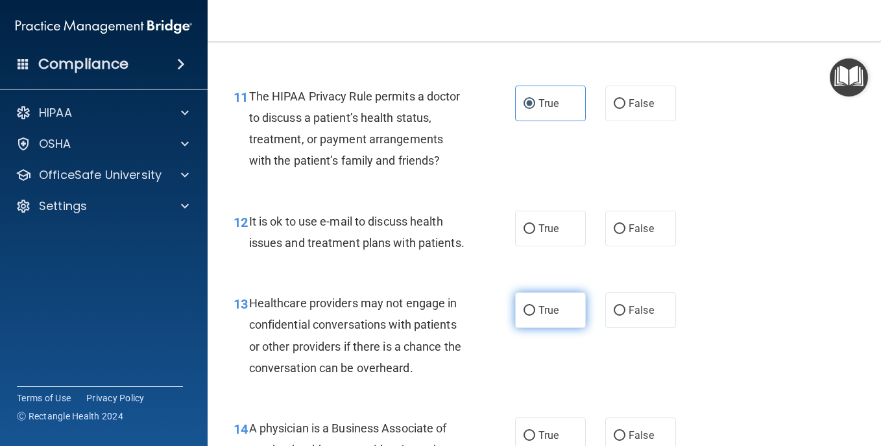
scroll to position [1362, 0]
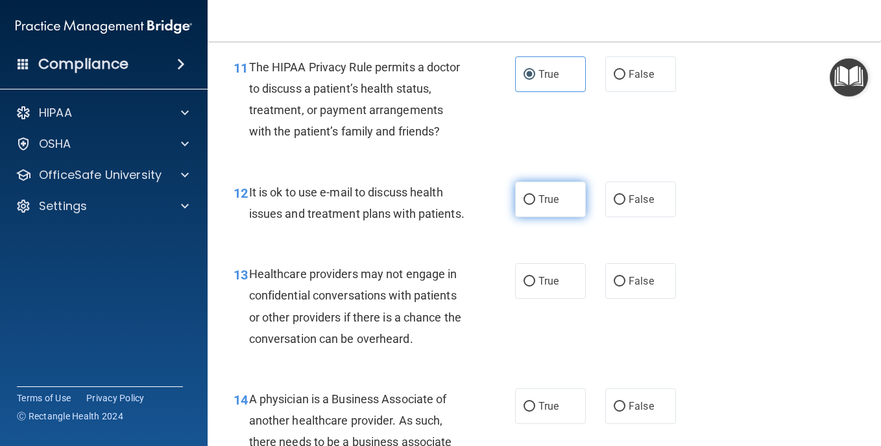
click at [545, 217] on label "True" at bounding box center [550, 200] width 71 height 36
click at [535, 205] on input "True" at bounding box center [529, 200] width 12 height 10
radio input "true"
click at [629, 287] on span "False" at bounding box center [641, 281] width 25 height 12
click at [623, 287] on input "False" at bounding box center [620, 282] width 12 height 10
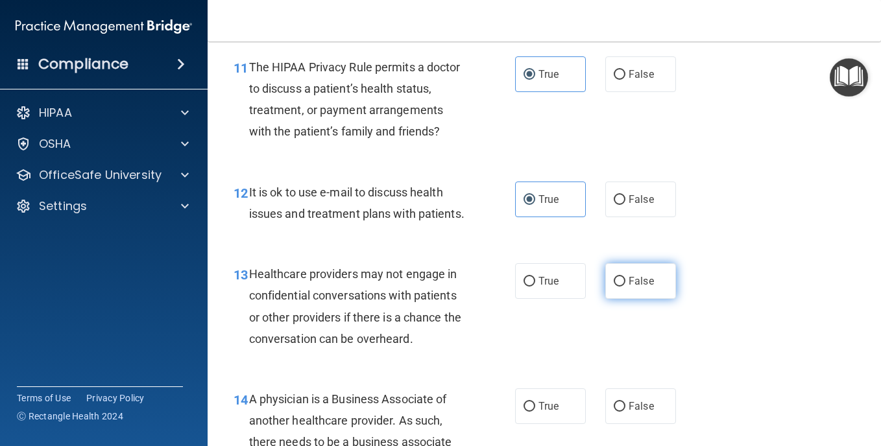
radio input "true"
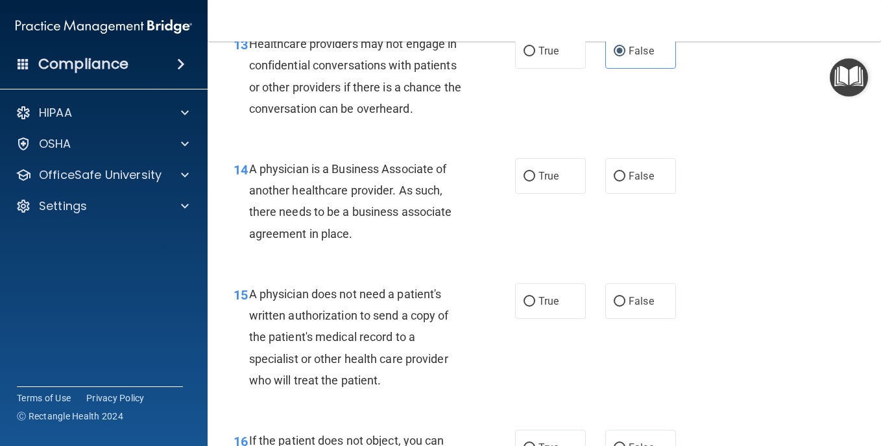
scroll to position [1622, 0]
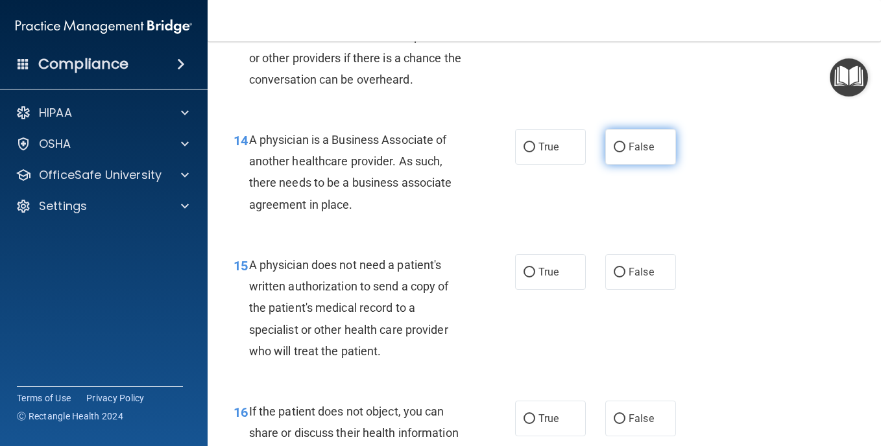
click at [636, 153] on span "False" at bounding box center [641, 147] width 25 height 12
click at [625, 152] on input "False" at bounding box center [620, 148] width 12 height 10
radio input "true"
click at [558, 290] on label "True" at bounding box center [550, 272] width 71 height 36
click at [535, 278] on input "True" at bounding box center [529, 273] width 12 height 10
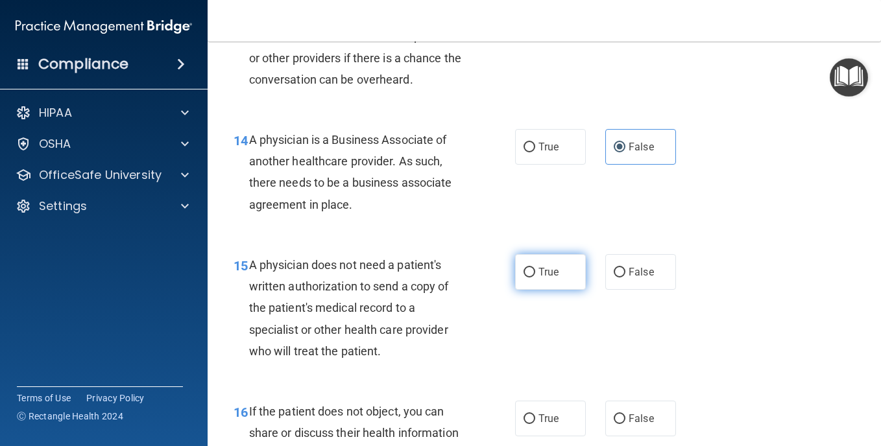
radio input "true"
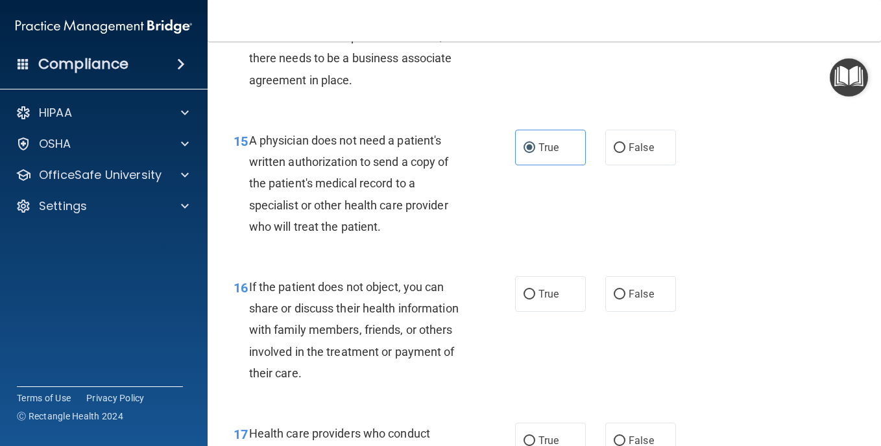
scroll to position [1816, 0]
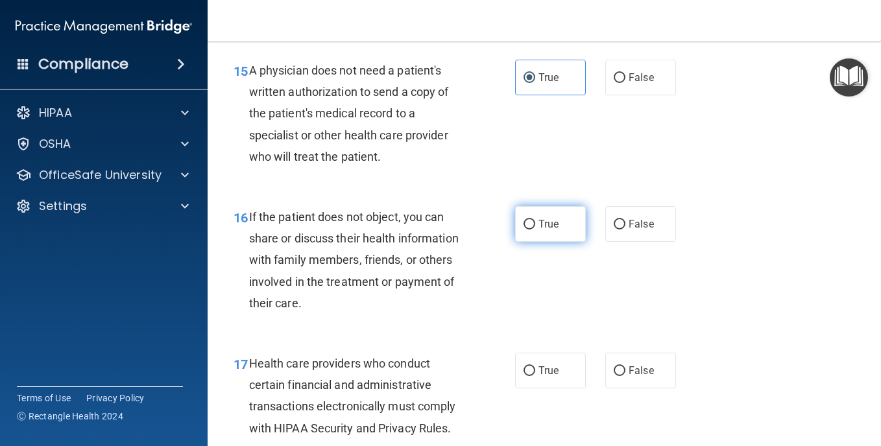
click at [545, 242] on label "True" at bounding box center [550, 224] width 71 height 36
click at [535, 230] on input "True" at bounding box center [529, 225] width 12 height 10
radio input "true"
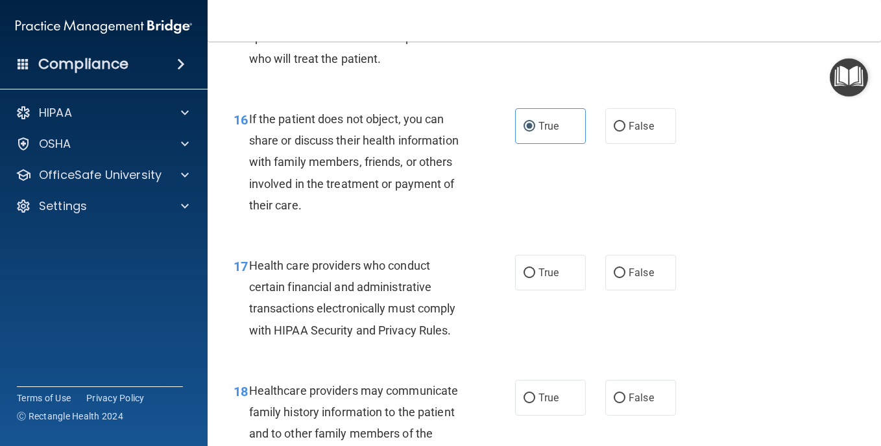
scroll to position [1946, 0]
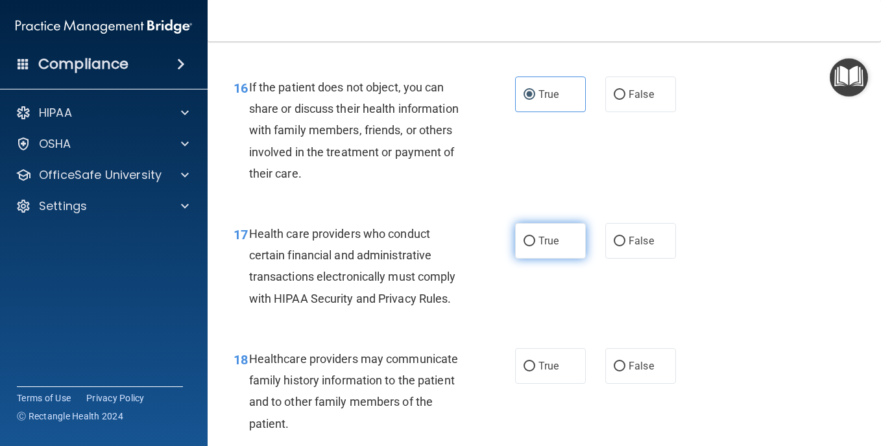
click at [560, 259] on label "True" at bounding box center [550, 241] width 71 height 36
click at [535, 246] on input "True" at bounding box center [529, 242] width 12 height 10
radio input "true"
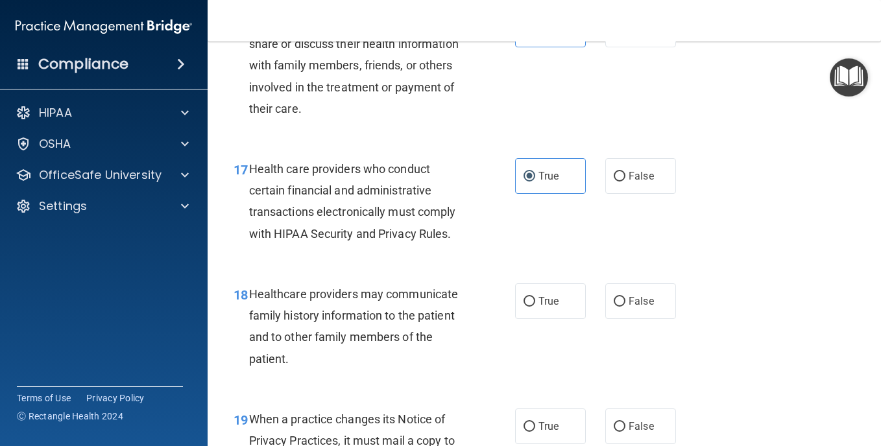
scroll to position [2076, 0]
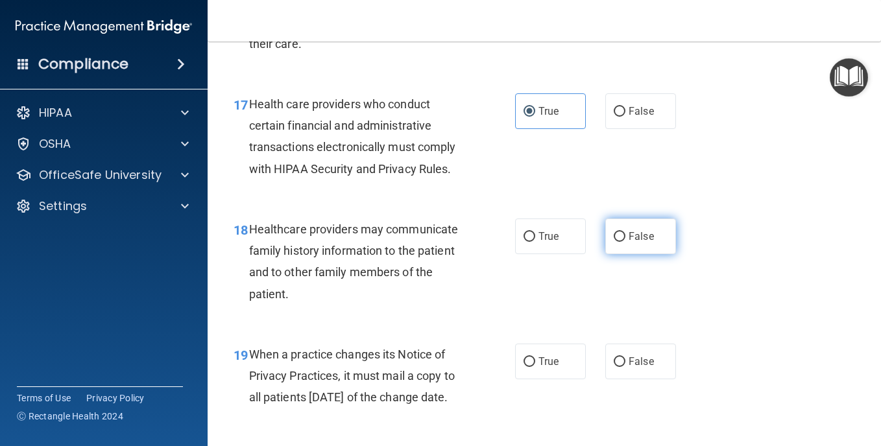
click at [636, 243] on span "False" at bounding box center [641, 236] width 25 height 12
click at [625, 242] on input "False" at bounding box center [620, 237] width 12 height 10
radio input "true"
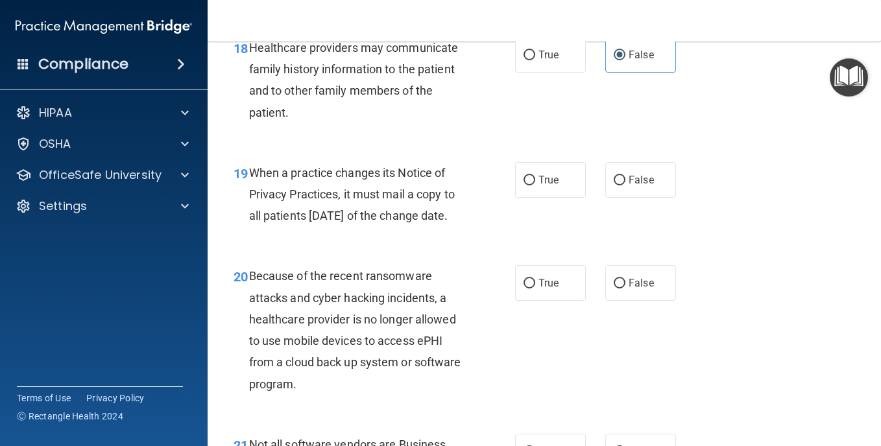
scroll to position [2270, 0]
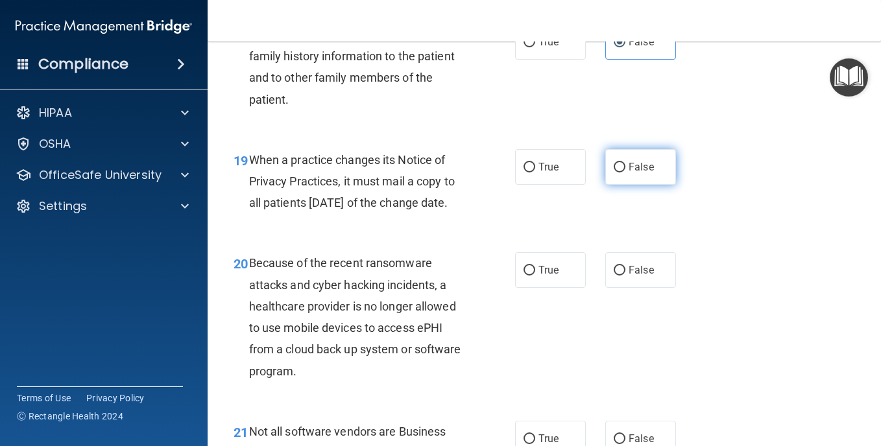
click at [637, 173] on span "False" at bounding box center [641, 167] width 25 height 12
click at [625, 173] on input "False" at bounding box center [620, 168] width 12 height 10
radio input "true"
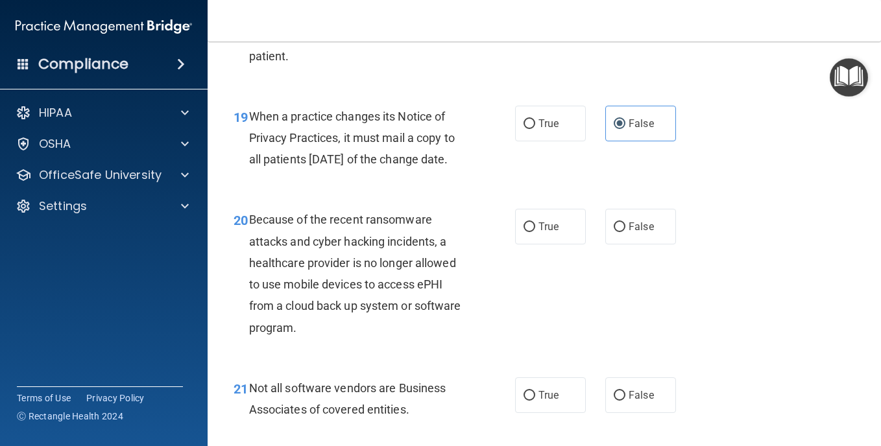
scroll to position [2335, 0]
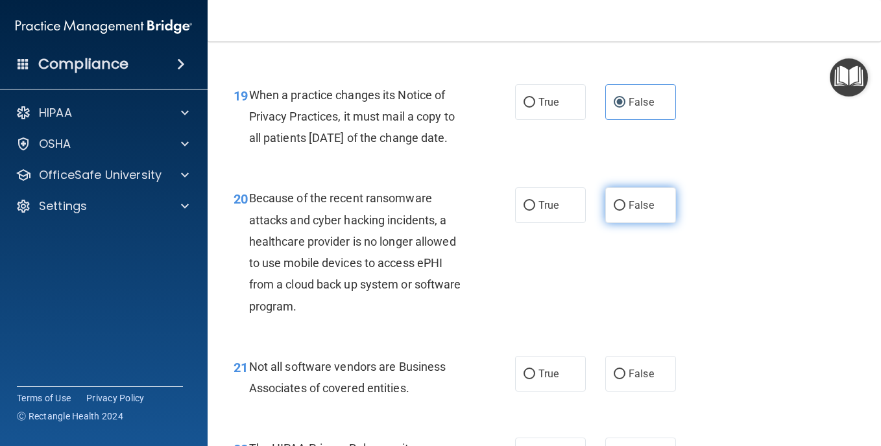
click at [638, 211] on span "False" at bounding box center [641, 205] width 25 height 12
click at [625, 211] on input "False" at bounding box center [620, 206] width 12 height 10
radio input "true"
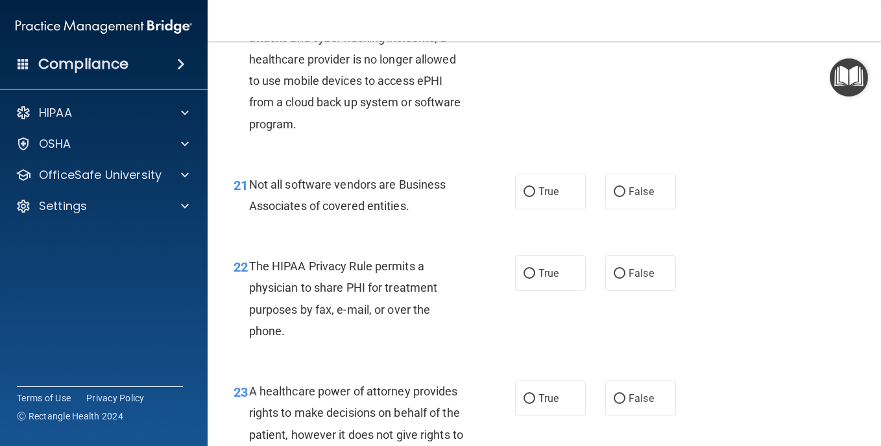
scroll to position [2530, 0]
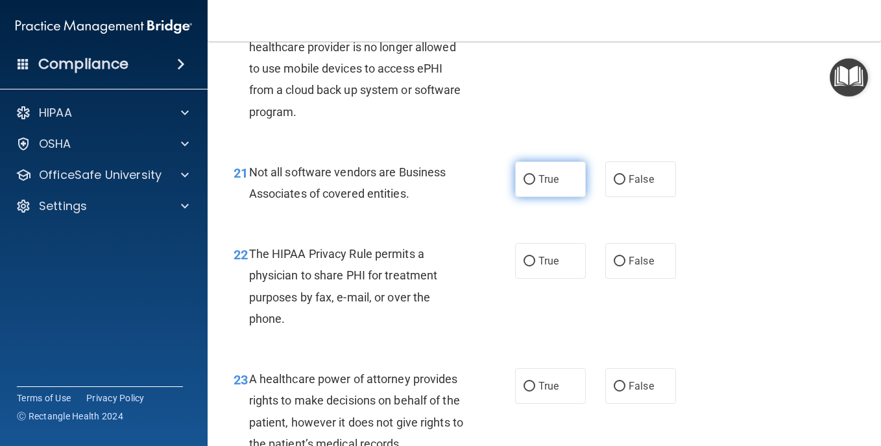
click at [555, 197] on label "True" at bounding box center [550, 180] width 71 height 36
click at [535, 185] on input "True" at bounding box center [529, 180] width 12 height 10
radio input "true"
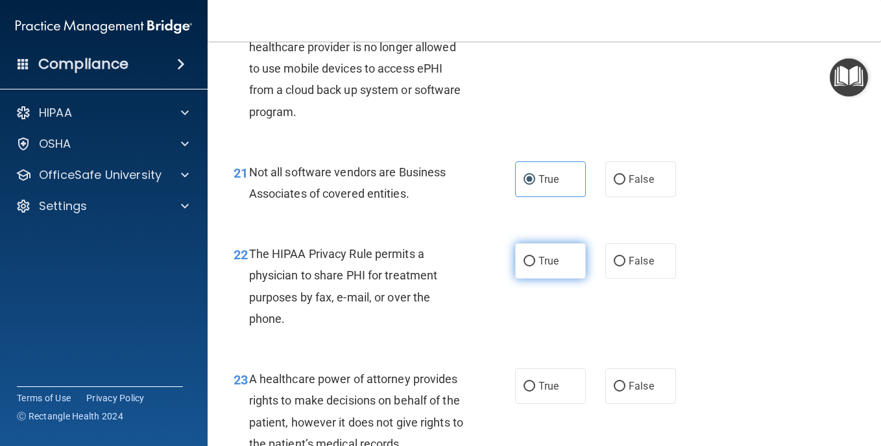
click at [549, 279] on label "True" at bounding box center [550, 261] width 71 height 36
click at [535, 267] on input "True" at bounding box center [529, 262] width 12 height 10
radio input "true"
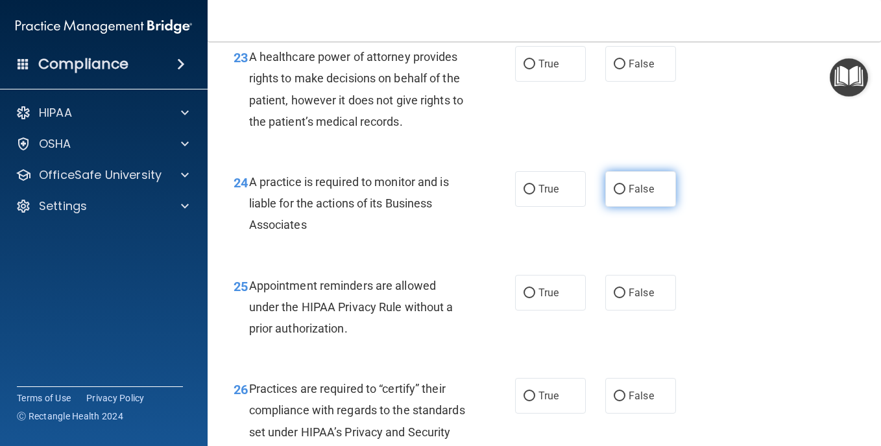
scroll to position [2854, 0]
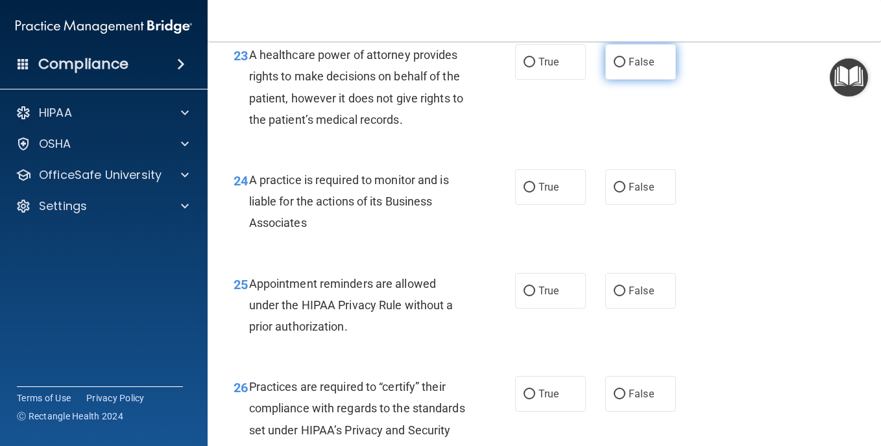
click at [629, 68] on span "False" at bounding box center [641, 62] width 25 height 12
click at [624, 67] on input "False" at bounding box center [620, 63] width 12 height 10
radio input "true"
click at [634, 193] on span "False" at bounding box center [641, 187] width 25 height 12
click at [625, 193] on input "False" at bounding box center [620, 188] width 12 height 10
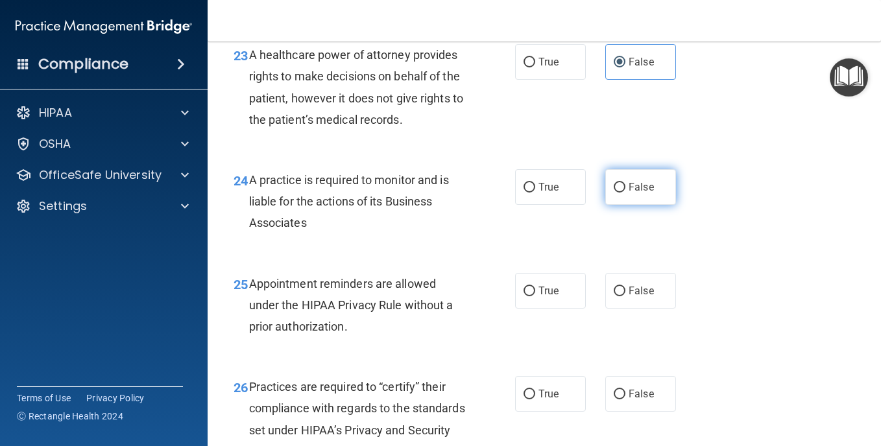
radio input "true"
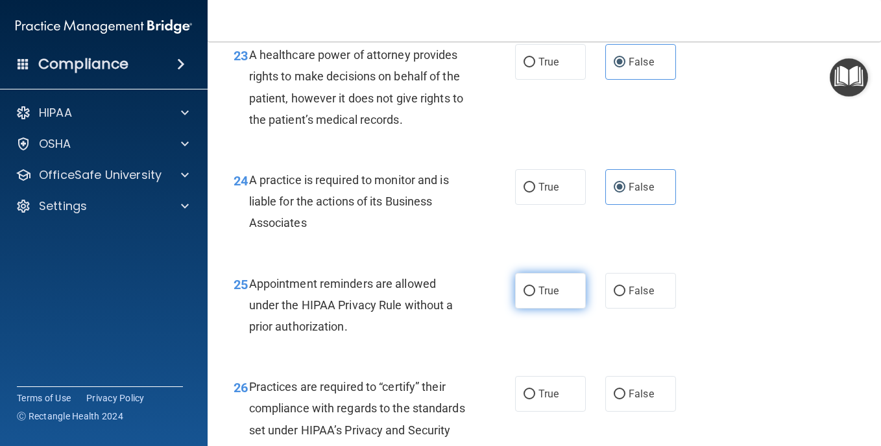
click at [545, 297] on span "True" at bounding box center [548, 291] width 20 height 12
click at [535, 296] on input "True" at bounding box center [529, 292] width 12 height 10
radio input "true"
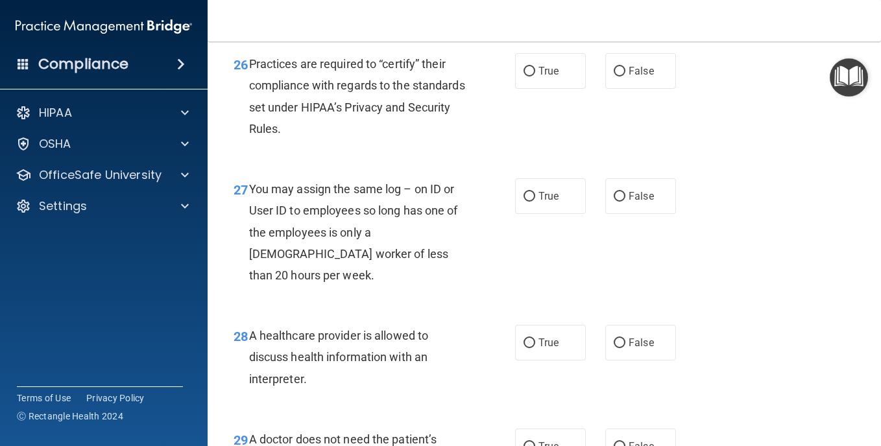
scroll to position [3178, 0]
click at [627, 88] on label "False" at bounding box center [640, 70] width 71 height 36
click at [625, 75] on input "False" at bounding box center [620, 71] width 12 height 10
radio input "true"
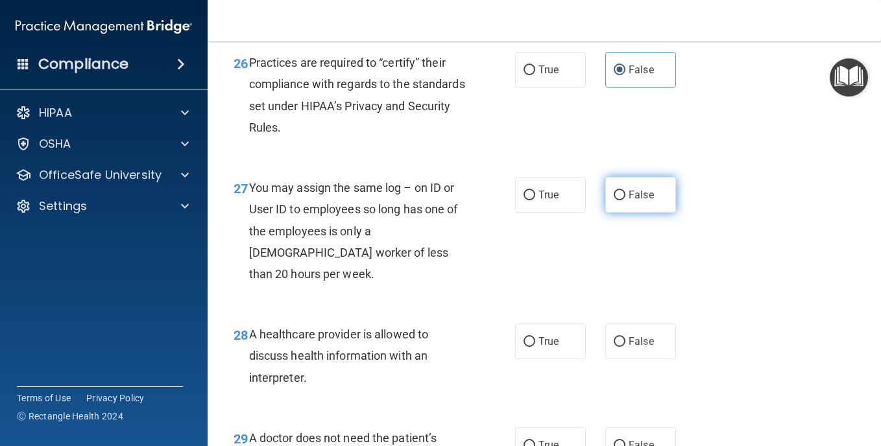
click at [632, 201] on span "False" at bounding box center [641, 195] width 25 height 12
click at [625, 200] on input "False" at bounding box center [620, 196] width 12 height 10
radio input "true"
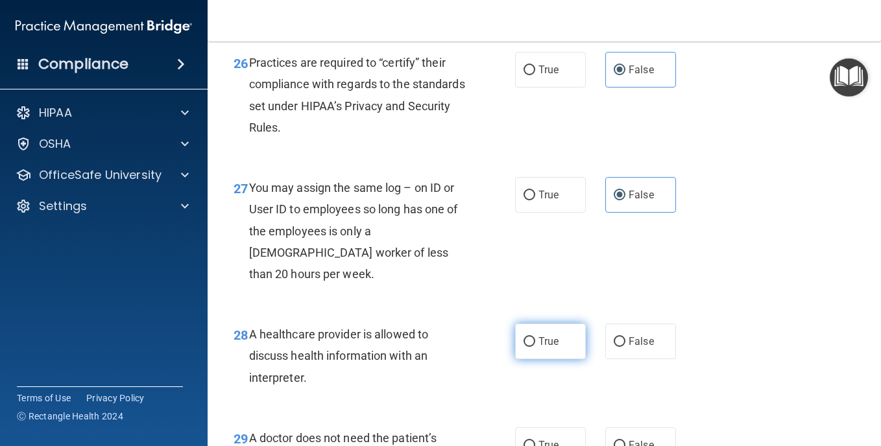
click at [550, 348] on span "True" at bounding box center [548, 341] width 20 height 12
click at [535, 347] on input "True" at bounding box center [529, 342] width 12 height 10
radio input "true"
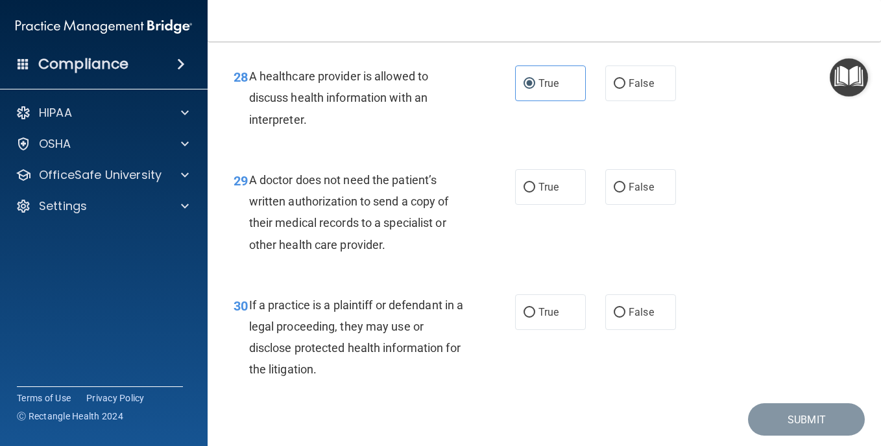
scroll to position [3438, 0]
drag, startPoint x: 552, startPoint y: 248, endPoint x: 540, endPoint y: 328, distance: 80.6
click at [552, 192] on span "True" at bounding box center [548, 186] width 20 height 12
click at [535, 191] on input "True" at bounding box center [529, 187] width 12 height 10
radio input "true"
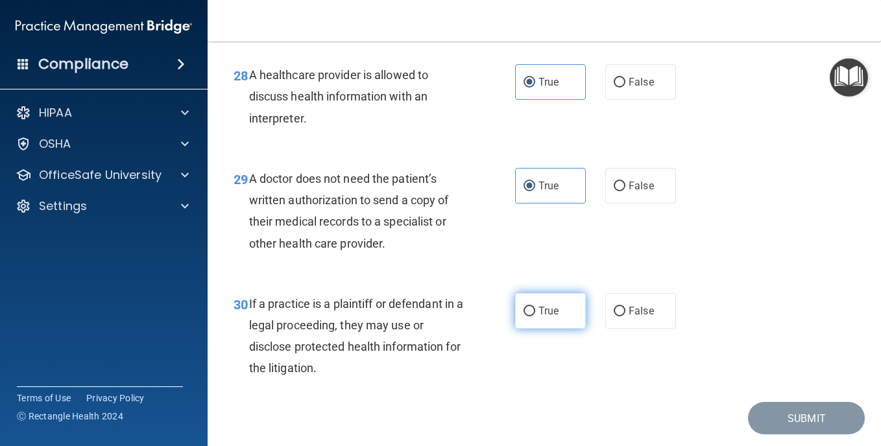
click at [538, 317] on span "True" at bounding box center [548, 311] width 20 height 12
click at [535, 317] on input "True" at bounding box center [529, 312] width 12 height 10
radio input "true"
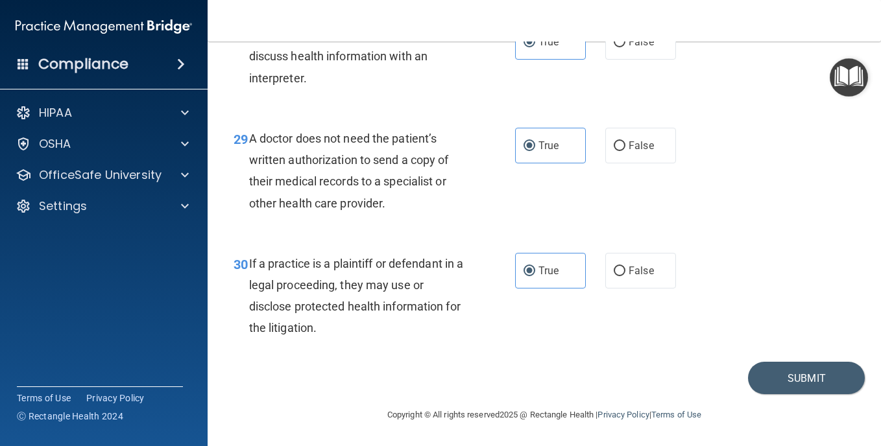
scroll to position [3543, 0]
click at [771, 376] on button "Submit" at bounding box center [806, 378] width 117 height 33
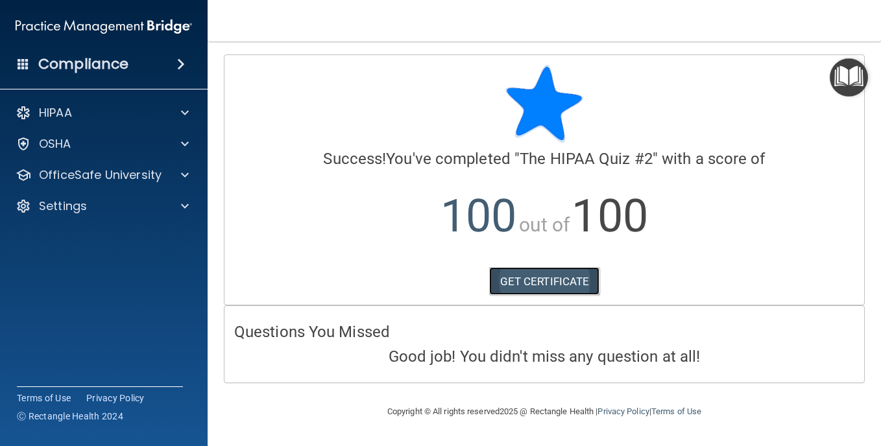
click at [576, 274] on link "GET CERTIFICATE" at bounding box center [544, 281] width 111 height 29
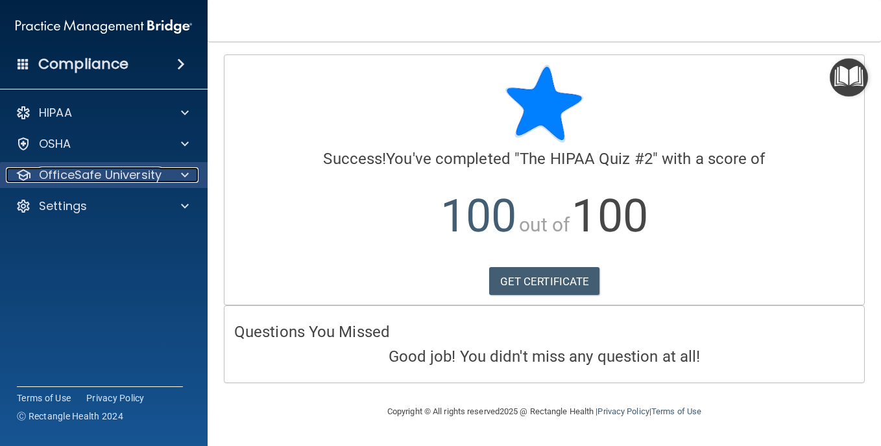
click at [184, 174] on span at bounding box center [185, 175] width 8 height 16
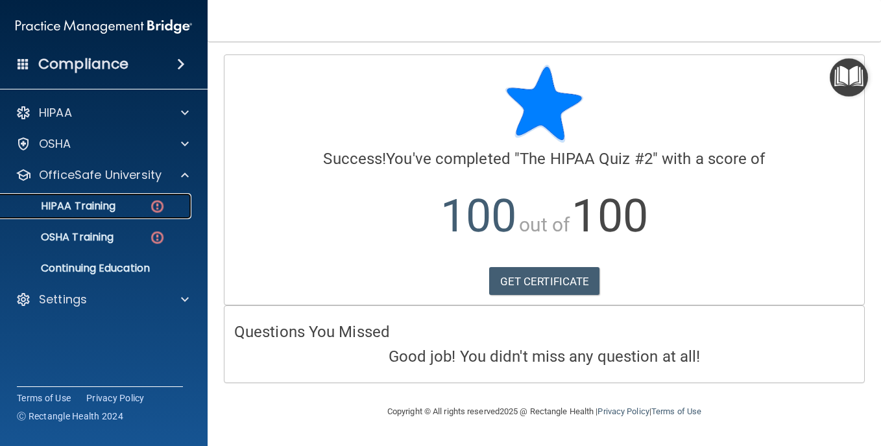
click at [156, 206] on img at bounding box center [157, 206] width 16 height 16
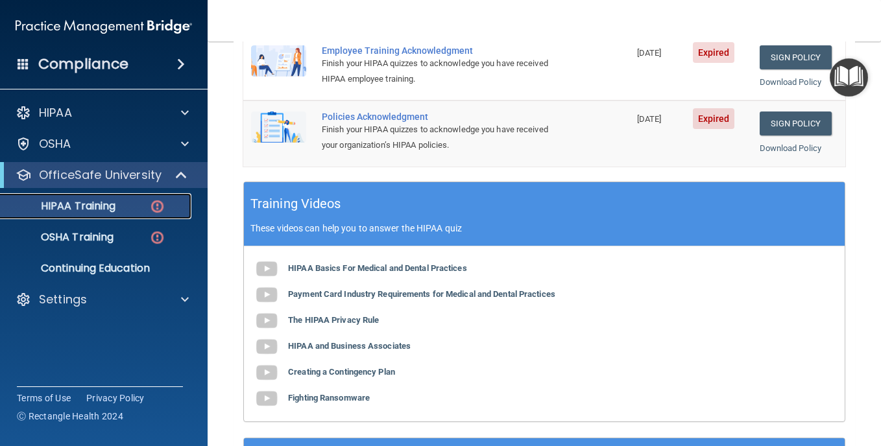
scroll to position [519, 0]
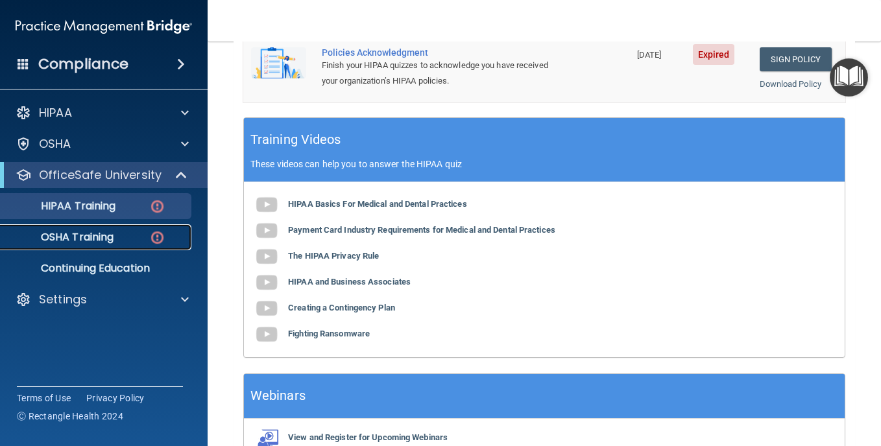
click at [160, 244] on img at bounding box center [157, 238] width 16 height 16
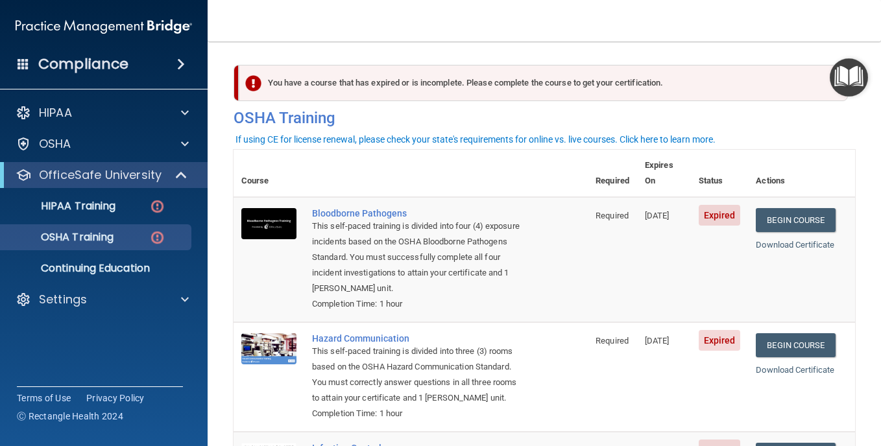
click at [667, 141] on div "If using CE for license renewal, please check your state's requirements for onl…" at bounding box center [475, 139] width 480 height 9
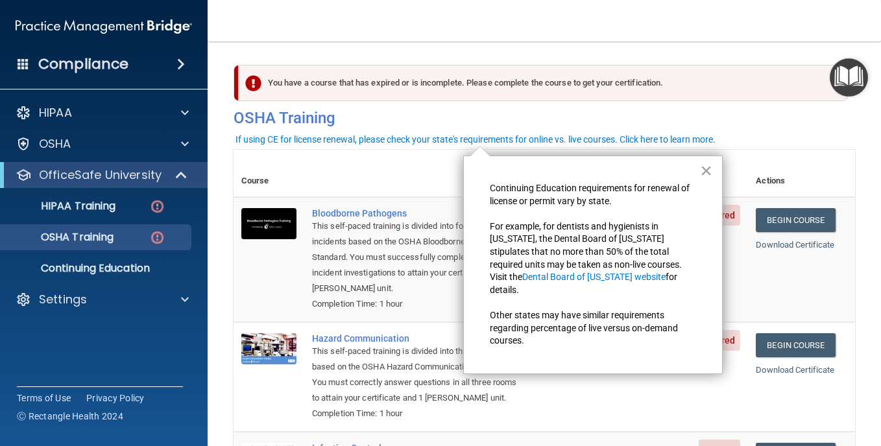
click at [703, 167] on button "×" at bounding box center [706, 170] width 12 height 21
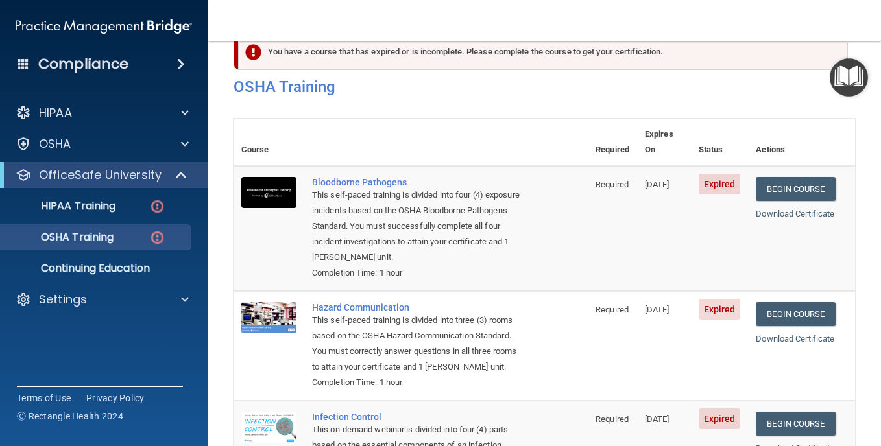
scroll to position [226, 0]
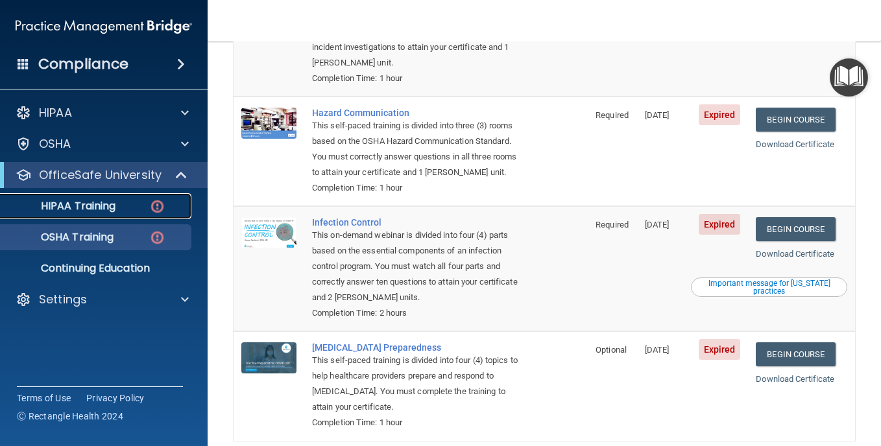
click at [91, 212] on p "HIPAA Training" at bounding box center [61, 206] width 107 height 13
